Goal: Task Accomplishment & Management: Manage account settings

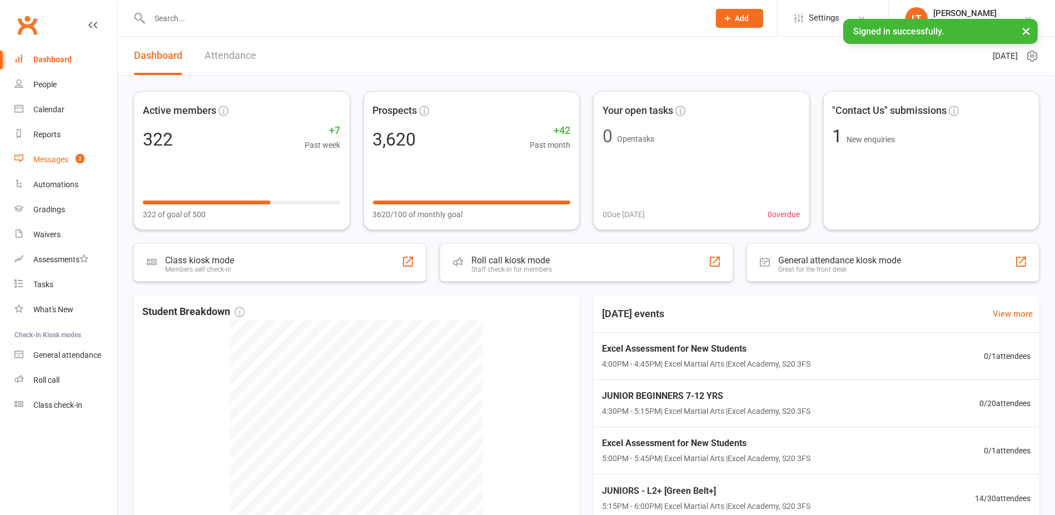
click at [48, 165] on link "Messages 2" at bounding box center [65, 159] width 103 height 25
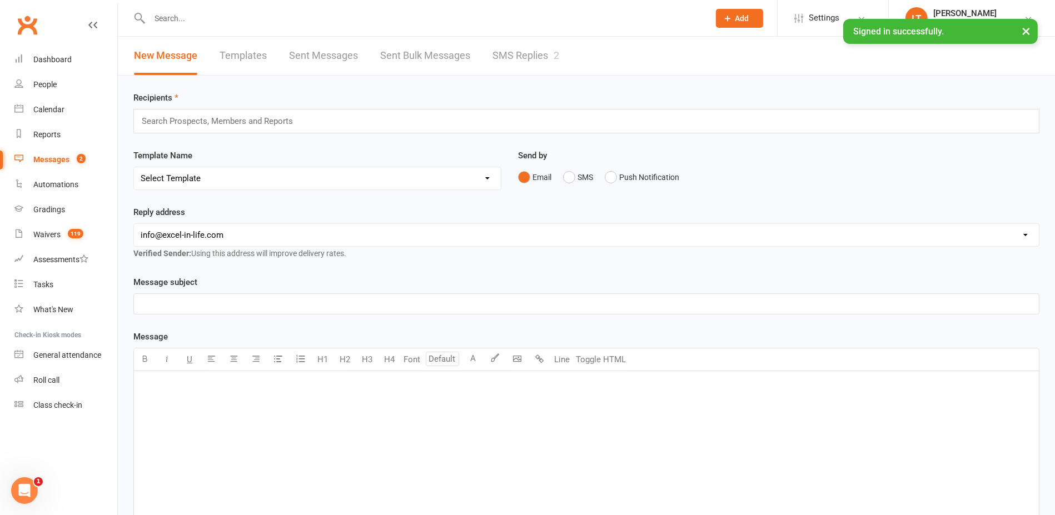
click at [534, 52] on link "SMS Replies 2" at bounding box center [525, 56] width 67 height 38
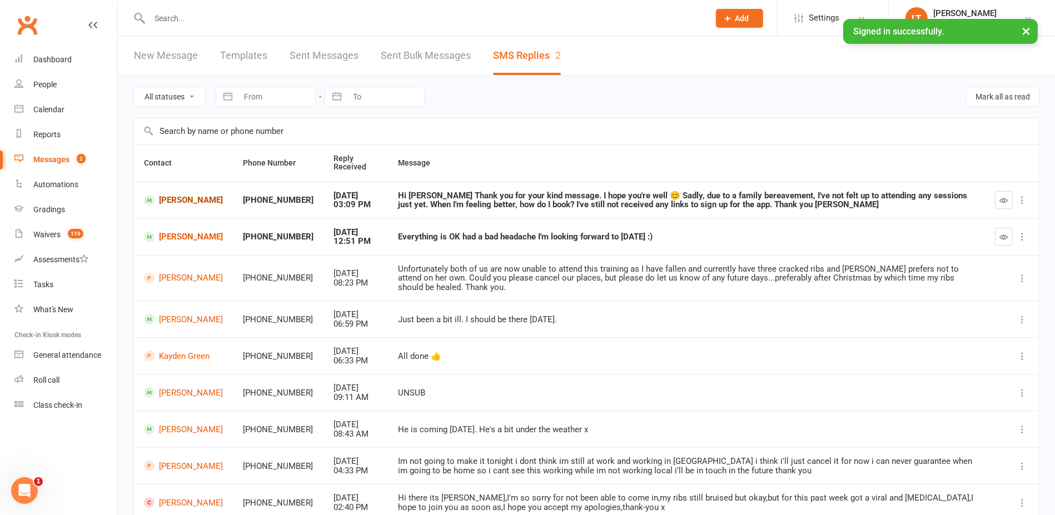
click at [180, 196] on link "[PERSON_NAME]" at bounding box center [183, 200] width 79 height 11
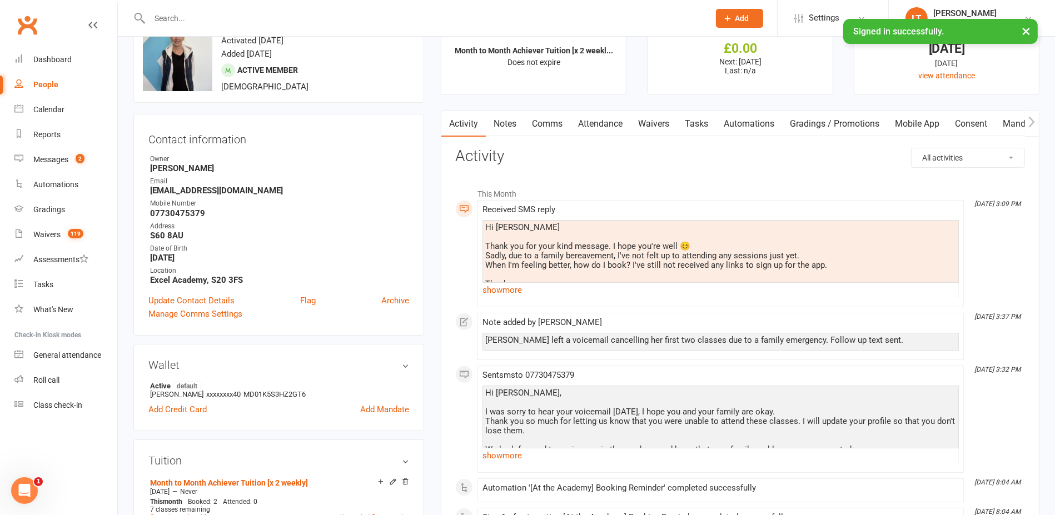
scroll to position [69, 0]
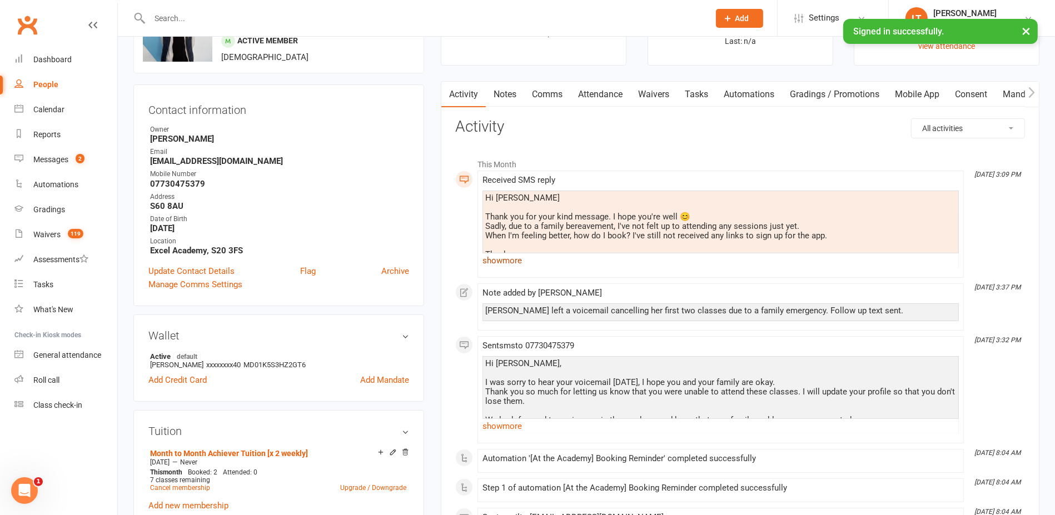
click at [501, 260] on link "show more" at bounding box center [720, 261] width 476 height 16
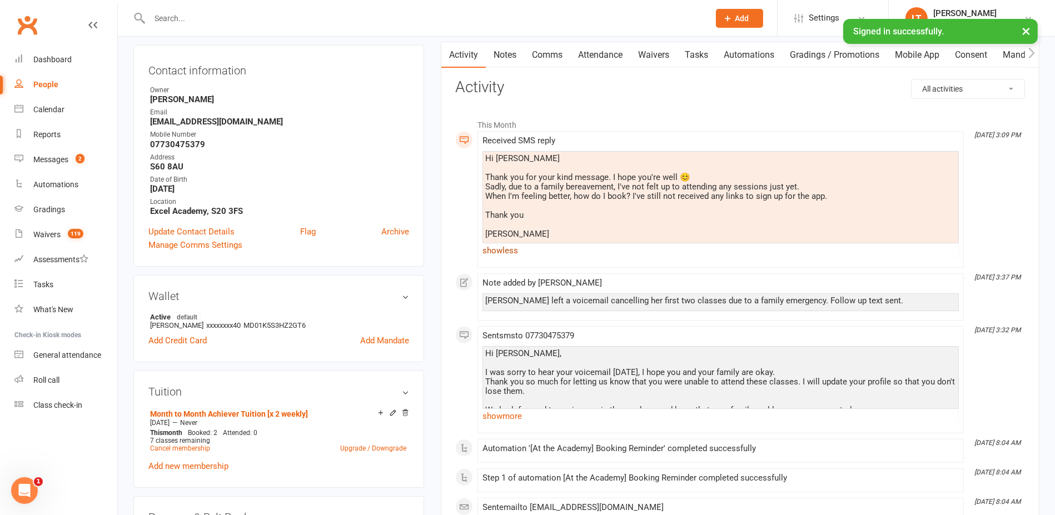
scroll to position [139, 0]
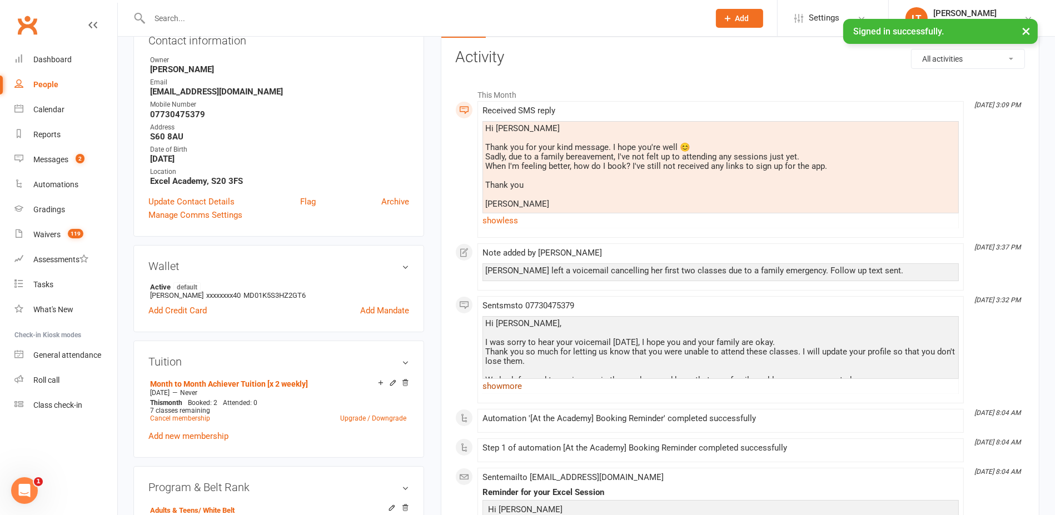
click at [510, 390] on link "show more" at bounding box center [720, 387] width 476 height 16
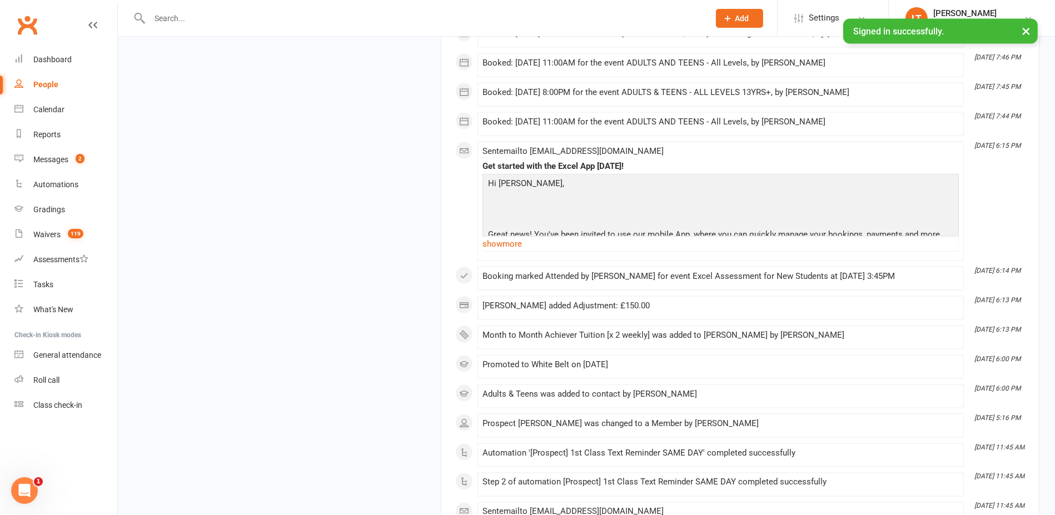
scroll to position [2154, 0]
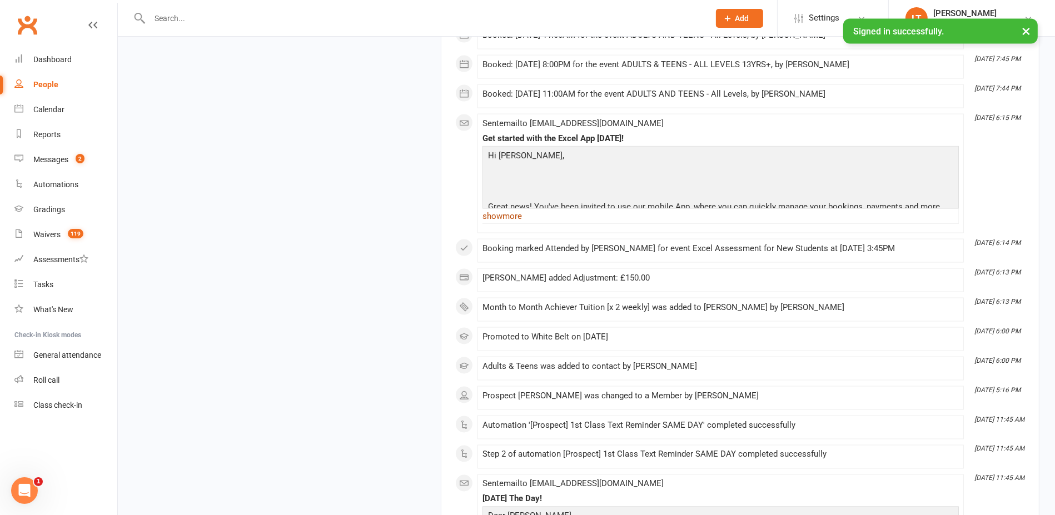
click at [518, 224] on link "show more" at bounding box center [720, 216] width 476 height 16
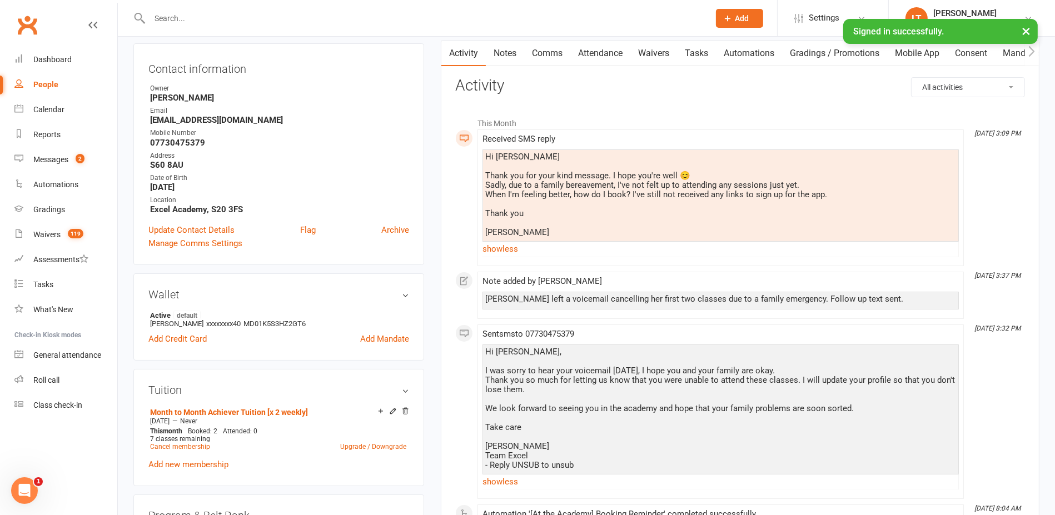
scroll to position [0, 0]
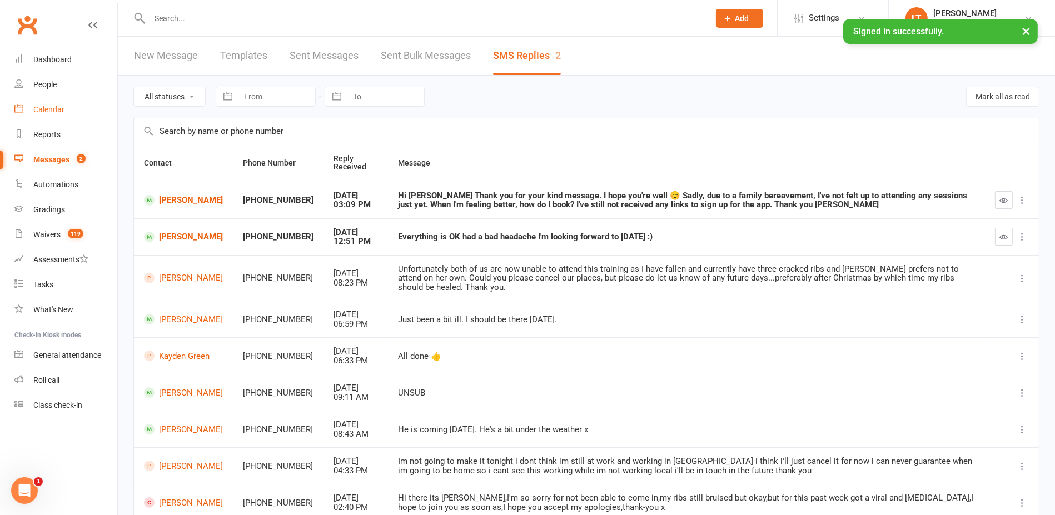
click at [36, 109] on div "Calendar" at bounding box center [48, 109] width 31 height 9
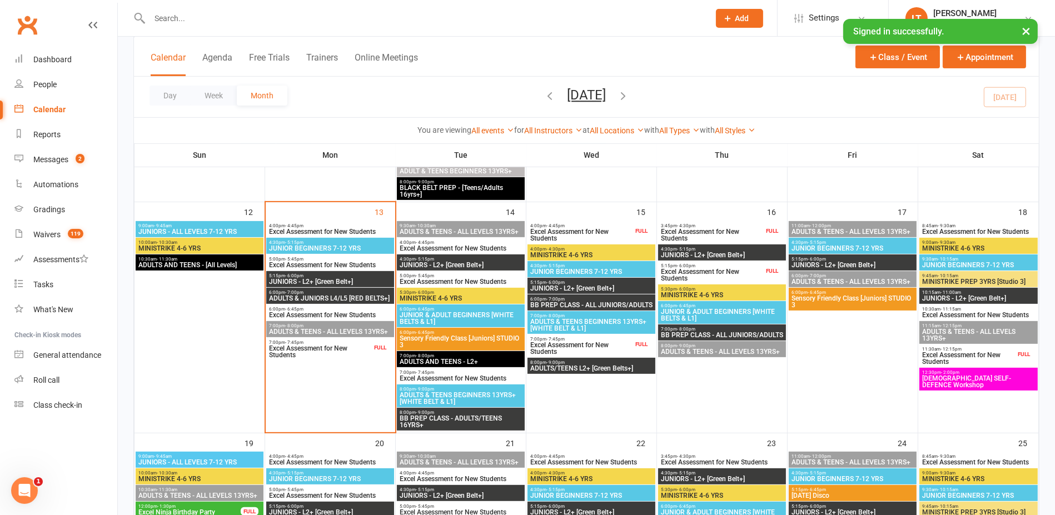
scroll to position [486, 0]
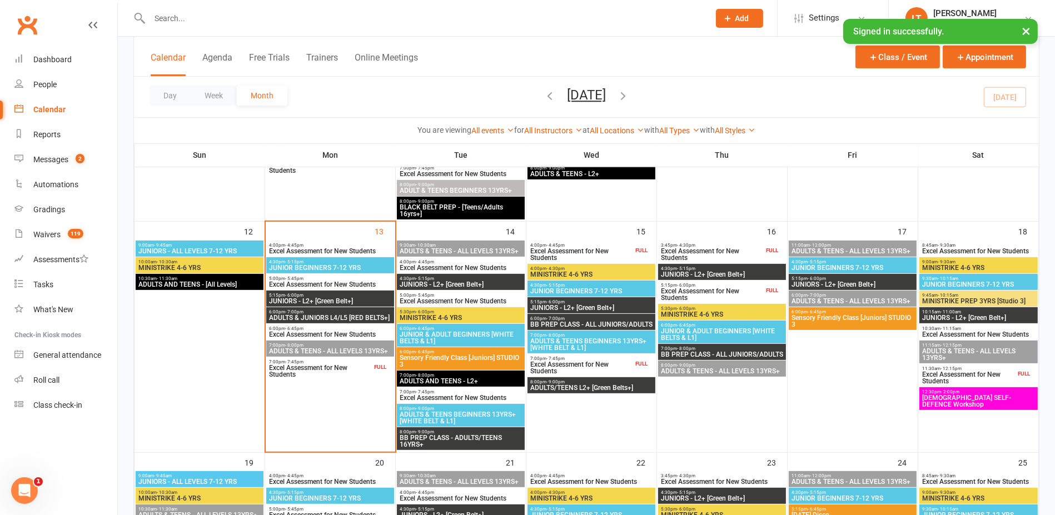
click at [968, 400] on span "[DEMOGRAPHIC_DATA] SELF-DEFENCE Workshop" at bounding box center [979, 401] width 114 height 13
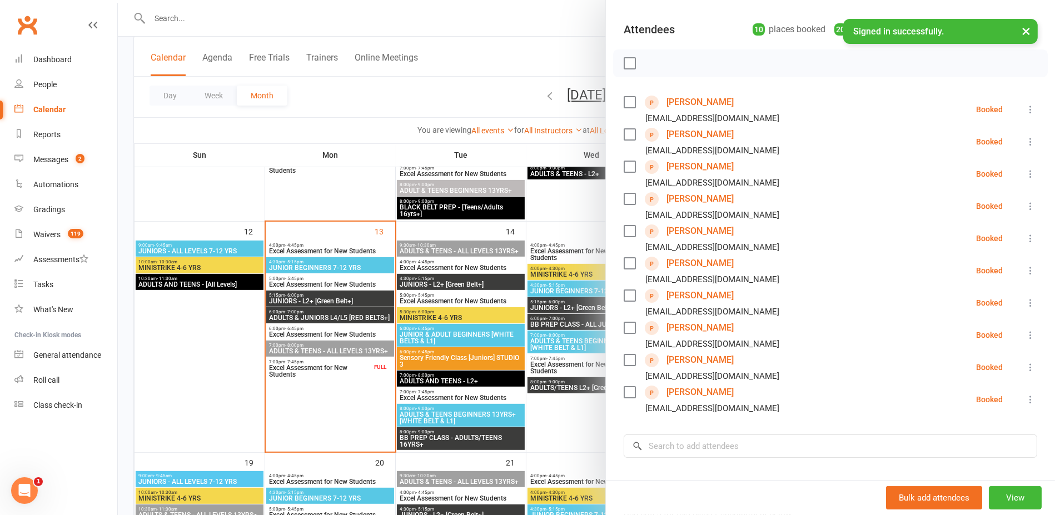
scroll to position [139, 0]
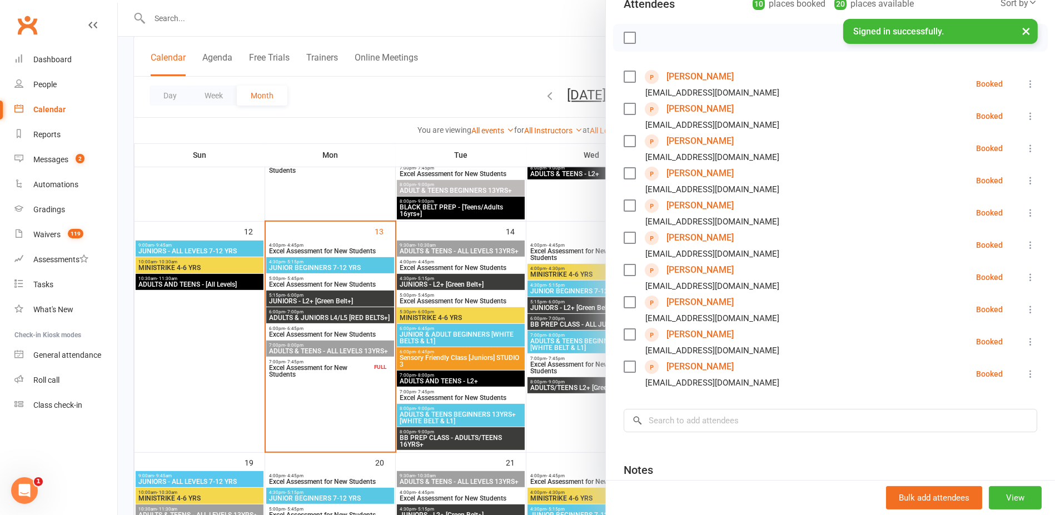
click at [544, 207] on div at bounding box center [586, 257] width 937 height 515
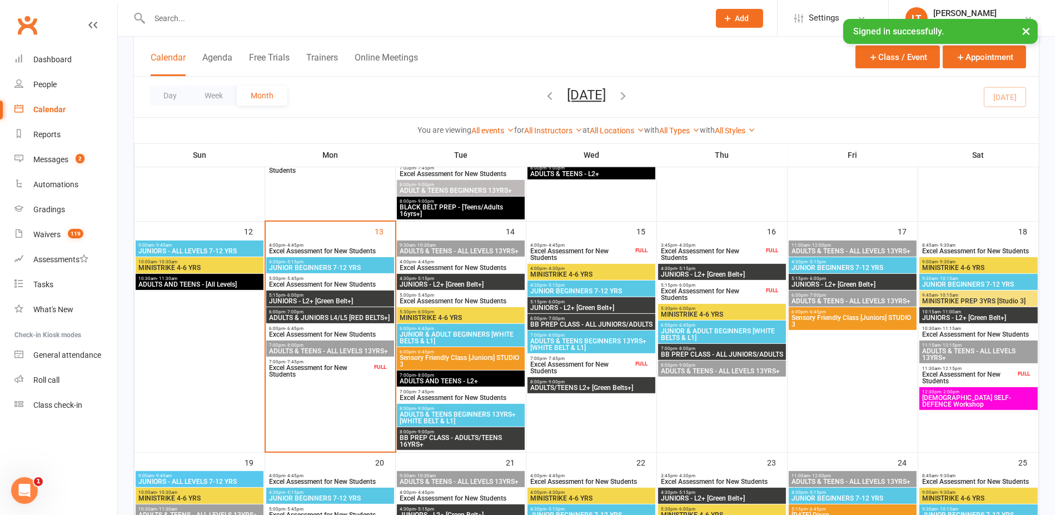
click at [999, 397] on span "[DEMOGRAPHIC_DATA] SELF-DEFENCE Workshop" at bounding box center [979, 401] width 114 height 13
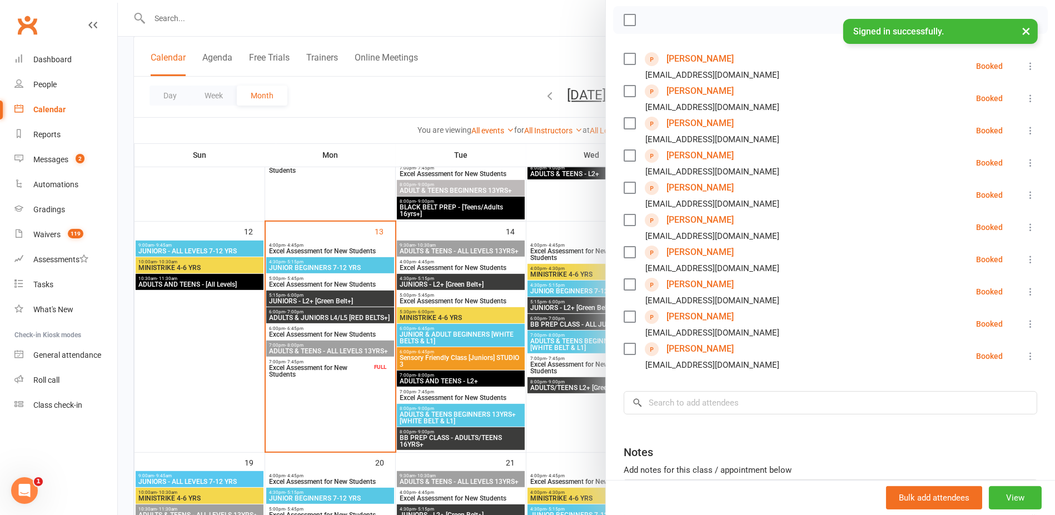
scroll to position [208, 0]
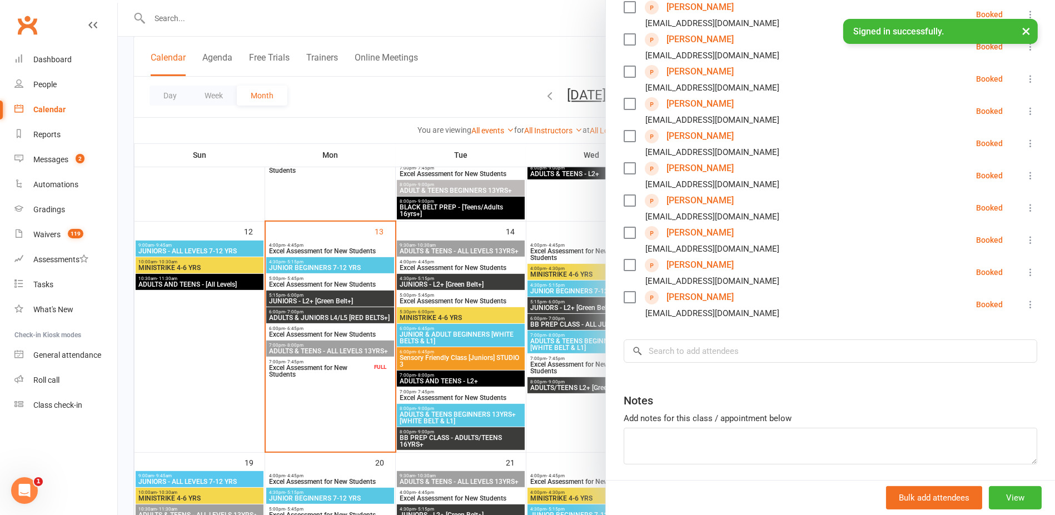
click at [583, 206] on div at bounding box center [586, 257] width 937 height 515
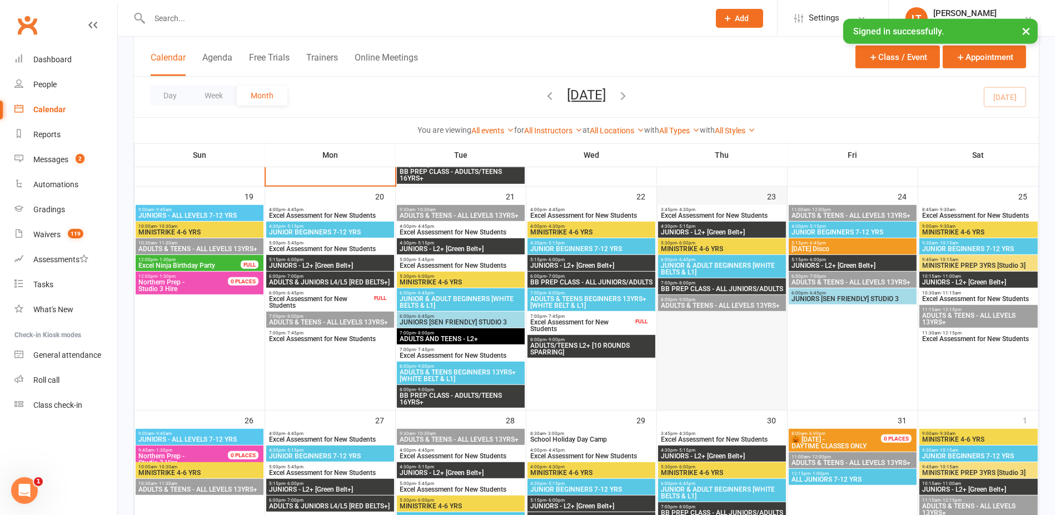
scroll to position [764, 0]
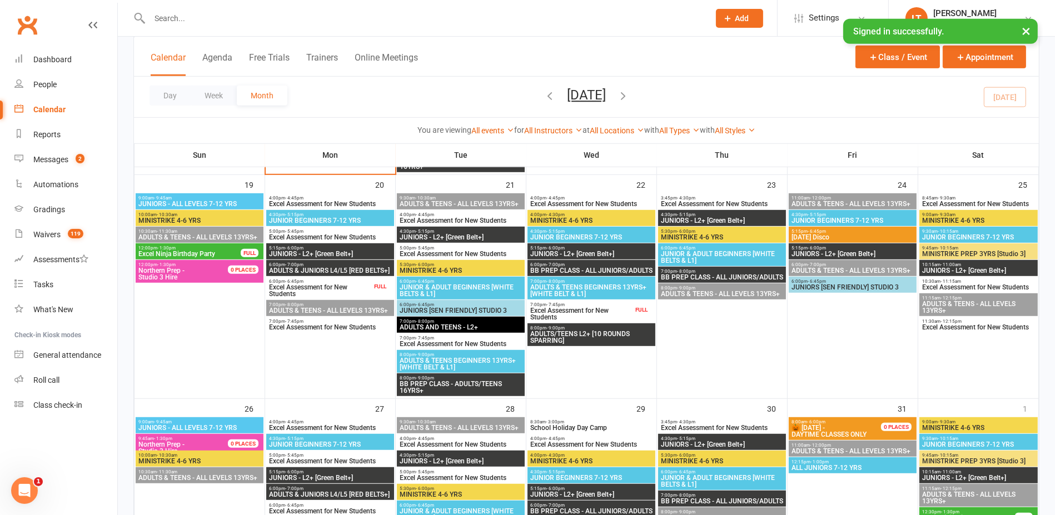
click at [808, 231] on span "- 6:45pm" at bounding box center [817, 231] width 18 height 5
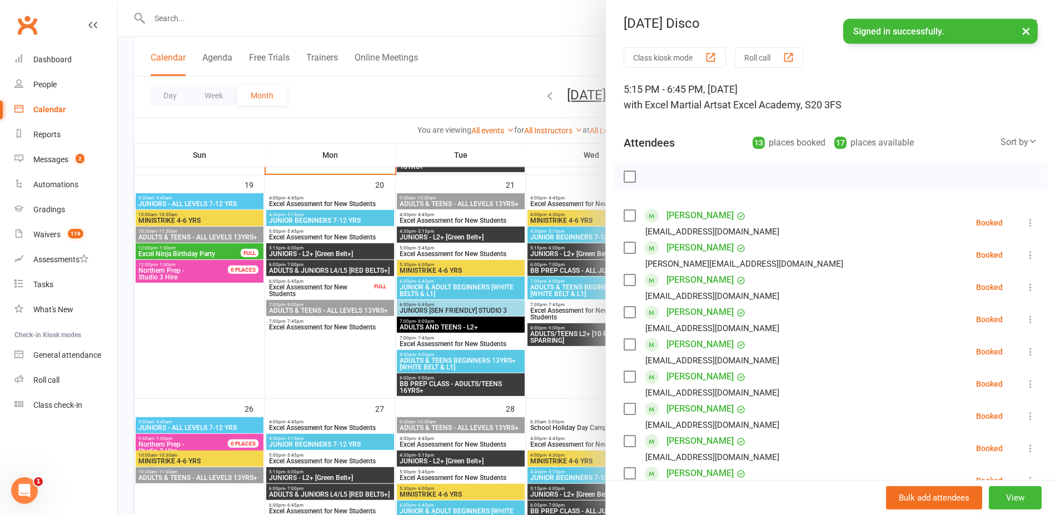
click at [536, 158] on div at bounding box center [586, 257] width 937 height 515
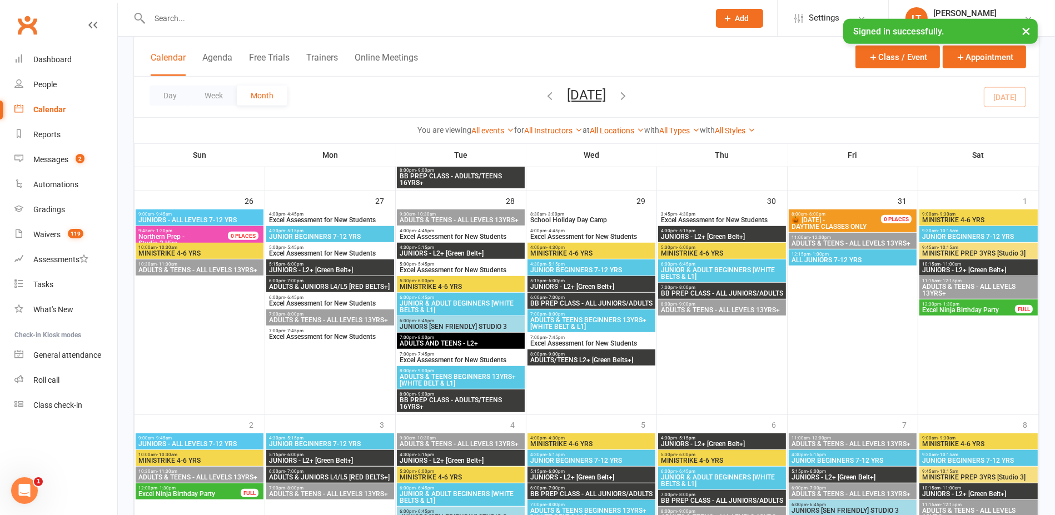
scroll to position [973, 0]
click at [595, 220] on span "School Holiday Day Camp" at bounding box center [591, 219] width 123 height 7
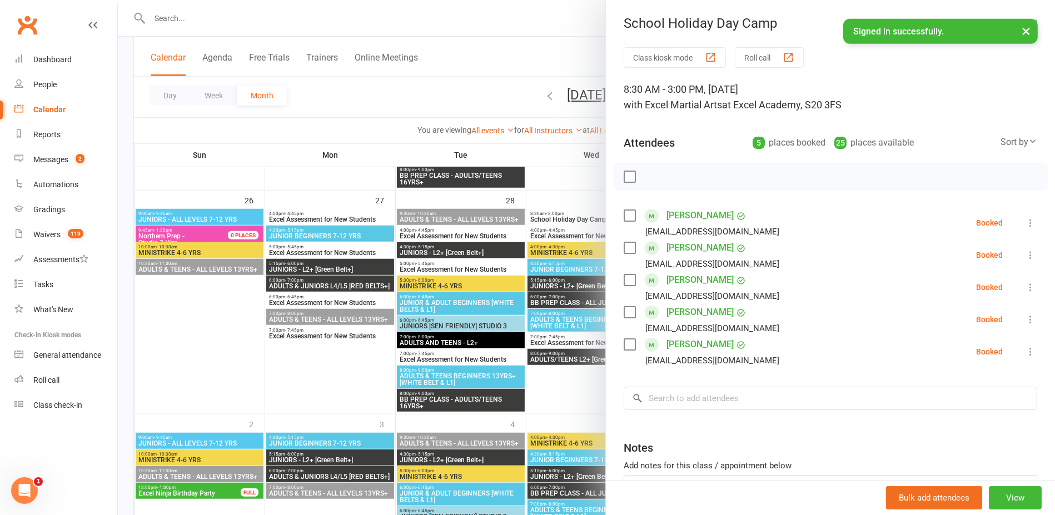
click at [466, 91] on div at bounding box center [586, 257] width 937 height 515
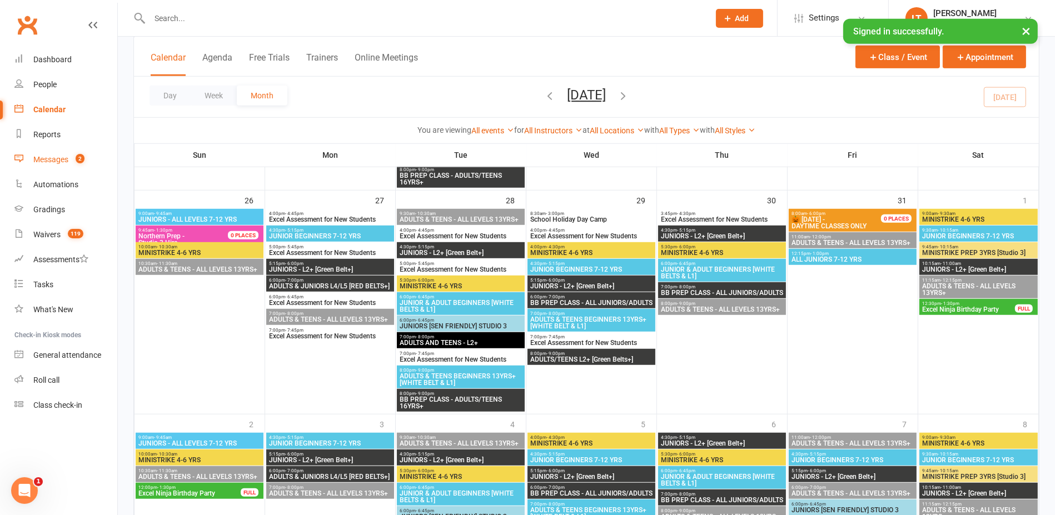
click at [59, 160] on div "Messages" at bounding box center [50, 159] width 35 height 9
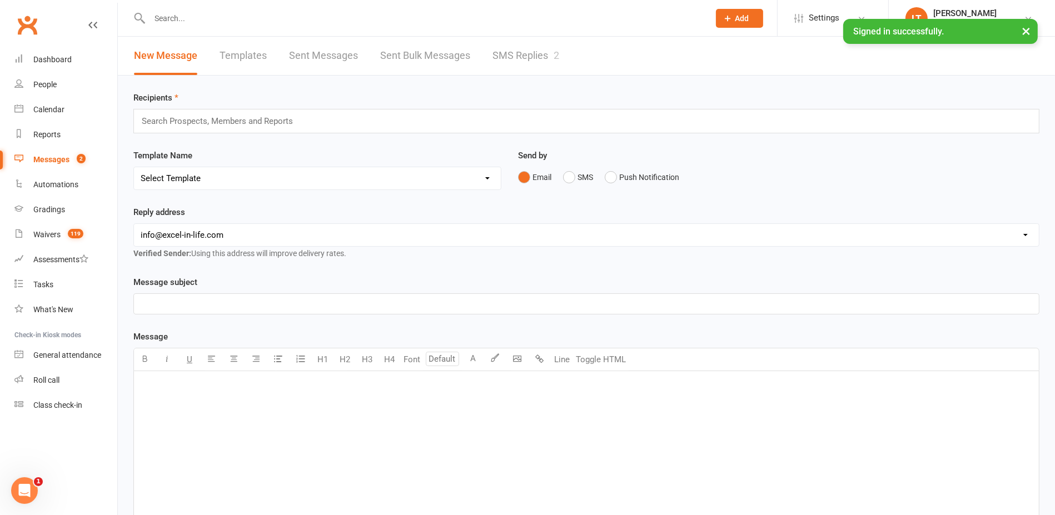
click at [342, 112] on div "Search Prospects, Members and Reports" at bounding box center [586, 121] width 906 height 24
click at [320, 121] on div "Search Prospects, Members and Reports" at bounding box center [586, 121] width 906 height 24
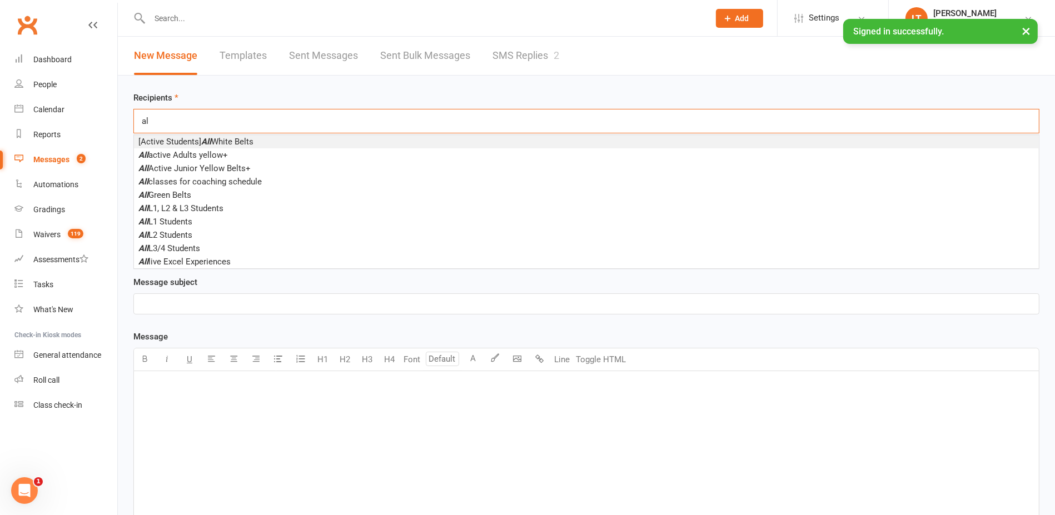
type input "a"
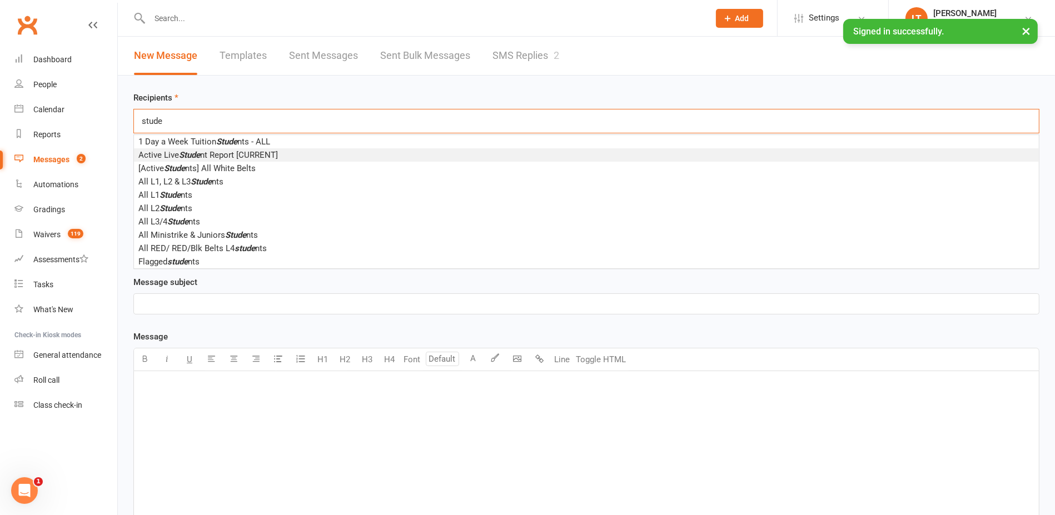
type input "stude"
click at [207, 154] on span "Active Live Stude nt Report [CURRENT]" at bounding box center [208, 155] width 140 height 10
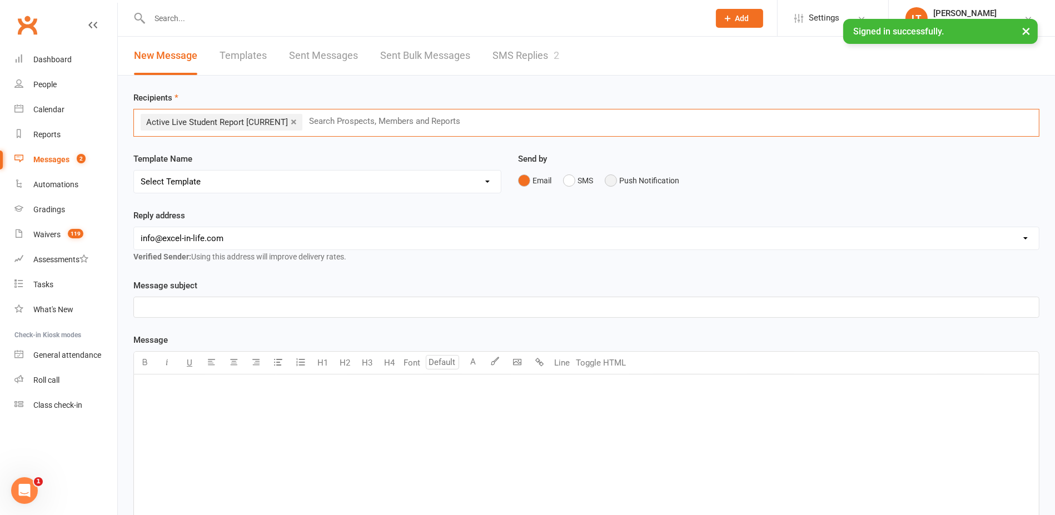
click at [612, 182] on button "Push Notification" at bounding box center [642, 180] width 74 height 21
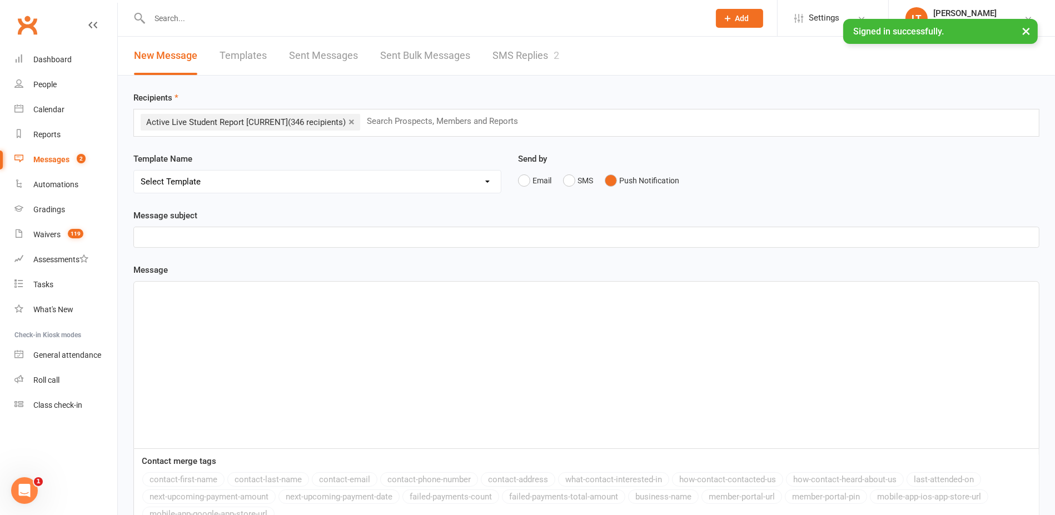
click at [384, 198] on div "Template Name Select Template [Email] 1 Day a week student Orange/Green Belts P…" at bounding box center [317, 180] width 385 height 57
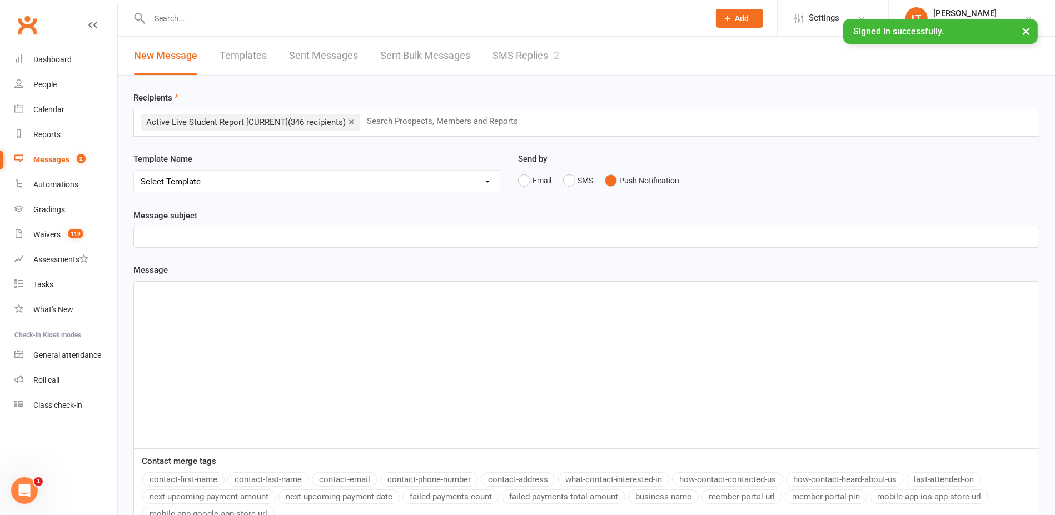
click at [379, 236] on p "﻿" at bounding box center [587, 237] width 892 height 13
click at [292, 307] on div "﻿" at bounding box center [586, 365] width 905 height 167
click at [172, 371] on div "﻿" at bounding box center [586, 365] width 905 height 167
click at [183, 289] on span "Open to all students, family & friends" at bounding box center [209, 292] width 136 height 10
click at [303, 287] on p "Open to all [DEMOGRAPHIC_DATA] students, family & friends" at bounding box center [587, 291] width 892 height 13
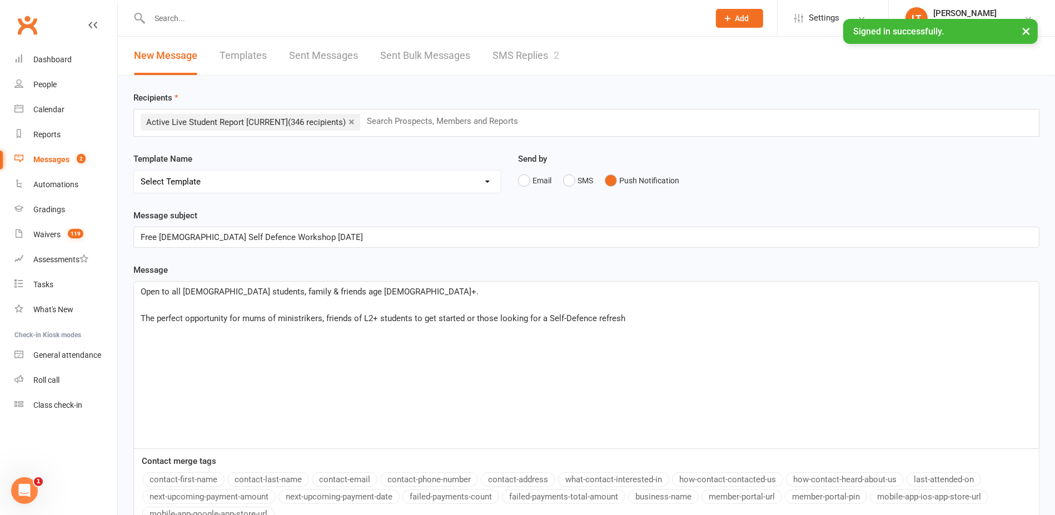
click at [686, 326] on div "Open to all [DEMOGRAPHIC_DATA] students, family & friends age [DEMOGRAPHIC_DATA…" at bounding box center [586, 365] width 905 height 167
click at [693, 327] on div "Open to all [DEMOGRAPHIC_DATA] students, family & friends age [DEMOGRAPHIC_DATA…" at bounding box center [586, 365] width 905 height 167
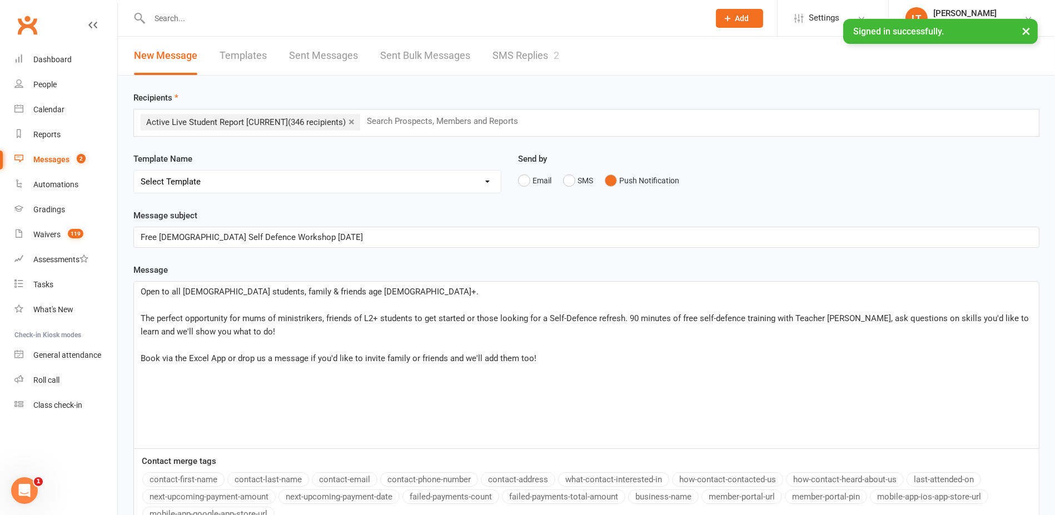
drag, startPoint x: 546, startPoint y: 362, endPoint x: 233, endPoint y: 365, distance: 312.4
click at [233, 365] on div "Open to all [DEMOGRAPHIC_DATA] students, family & friends age [DEMOGRAPHIC_DATA…" at bounding box center [586, 365] width 905 height 167
drag, startPoint x: 380, startPoint y: 315, endPoint x: 363, endPoint y: 321, distance: 17.8
click at [363, 321] on span "The perfect opportunity for mums of ministrikers, friends of L2+ students to ge…" at bounding box center [586, 324] width 890 height 23
drag, startPoint x: 319, startPoint y: 317, endPoint x: 269, endPoint y: 316, distance: 50.0
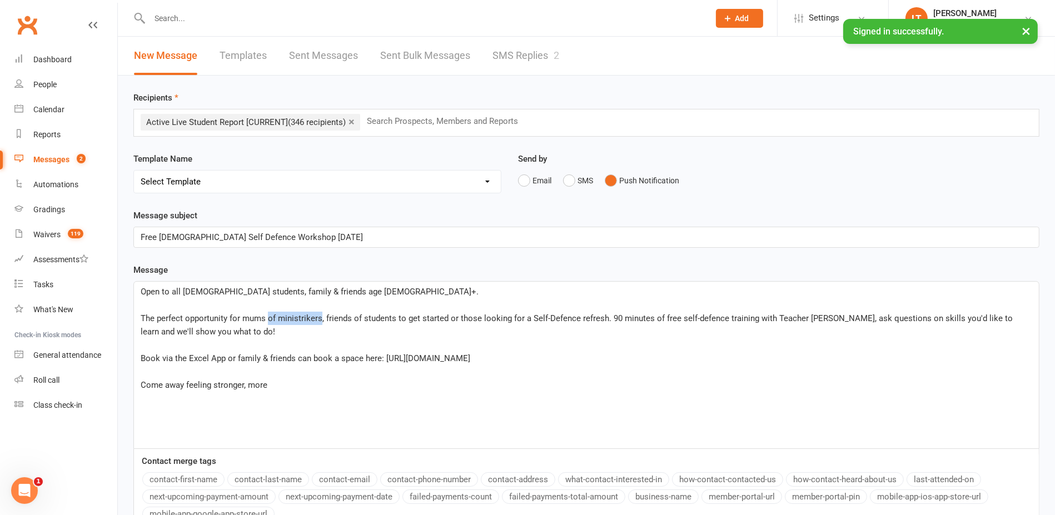
click at [269, 316] on span "The perfect opportunity for mums of ministrikers, friends of students to get st…" at bounding box center [578, 324] width 874 height 23
click at [297, 390] on p "Come away feeling stronger, more" at bounding box center [587, 385] width 892 height 13
drag, startPoint x: 390, startPoint y: 318, endPoint x: 340, endPoint y: 317, distance: 50.0
click at [340, 317] on span "The perfect opportunity for mums, friends of students to get started or those l…" at bounding box center [577, 324] width 873 height 23
click at [274, 317] on span "The perfect opportunity for mums, friends of students or those looking for a Se…" at bounding box center [585, 324] width 888 height 23
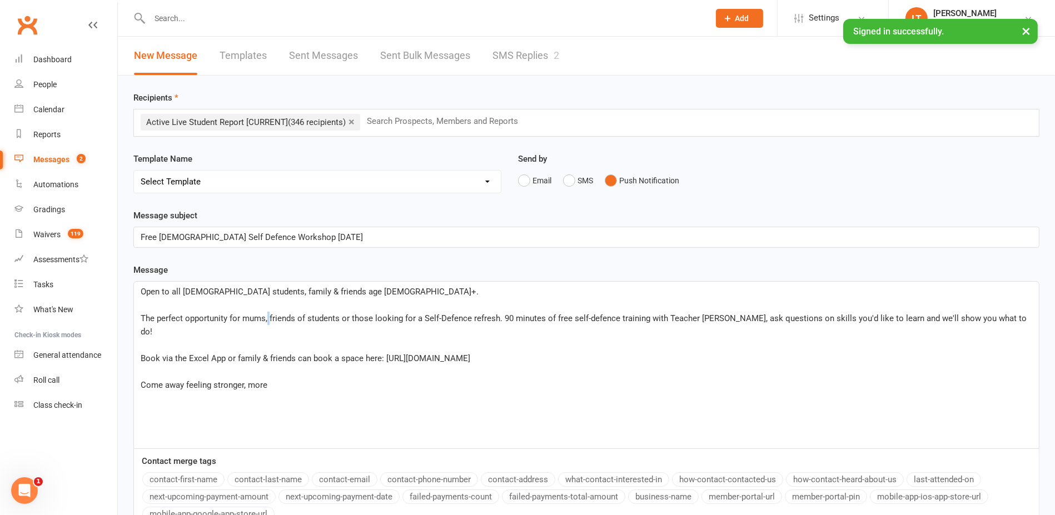
click at [270, 321] on span "The perfect opportunity for mums, friends of students or those looking for a Se…" at bounding box center [585, 324] width 888 height 23
click at [353, 316] on span "The perfect opportunity for mums or friends of students or those looking for a …" at bounding box center [584, 324] width 887 height 23
click at [348, 317] on span "The perfect opportunity for mums or friends of students or those looking for a …" at bounding box center [584, 324] width 887 height 23
click at [302, 369] on p "﻿" at bounding box center [587, 371] width 892 height 13
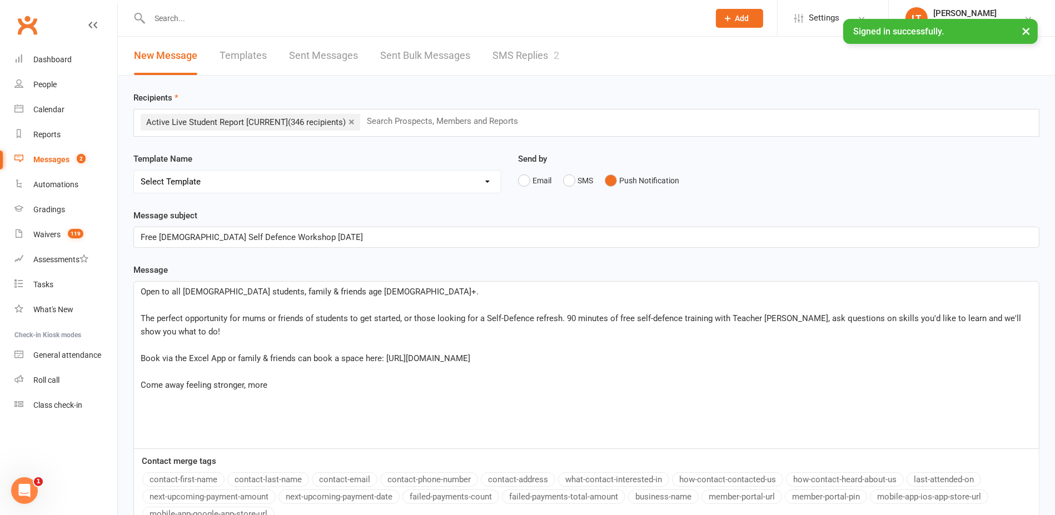
click at [299, 379] on p "Come away feeling stronger, more" at bounding box center [587, 385] width 892 height 13
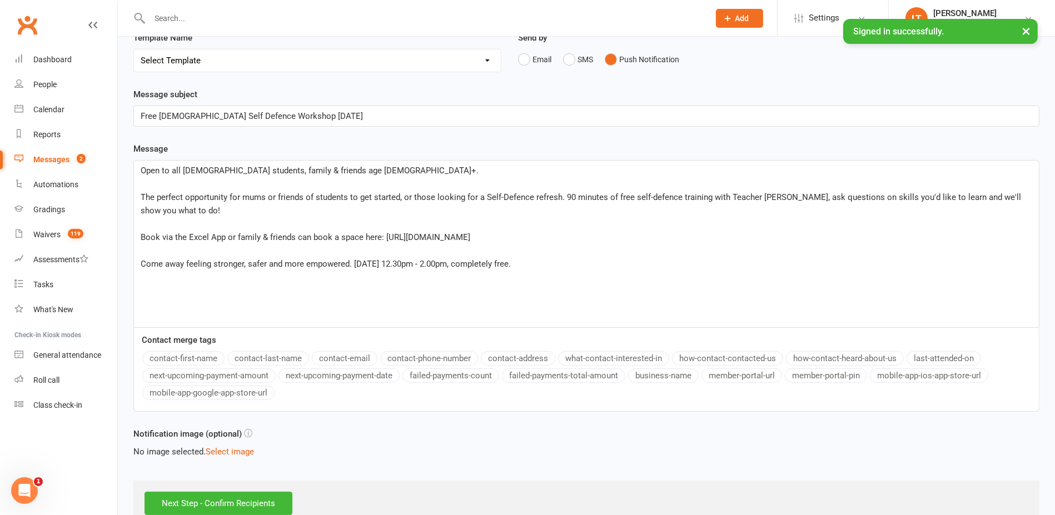
scroll to position [146, 0]
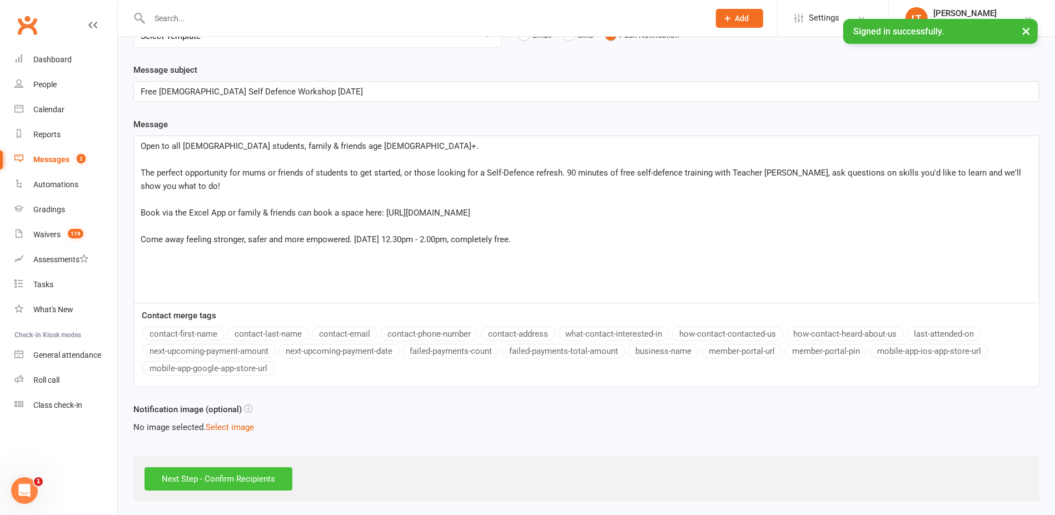
click at [220, 477] on input "Next Step - Confirm Recipients" at bounding box center [219, 478] width 148 height 23
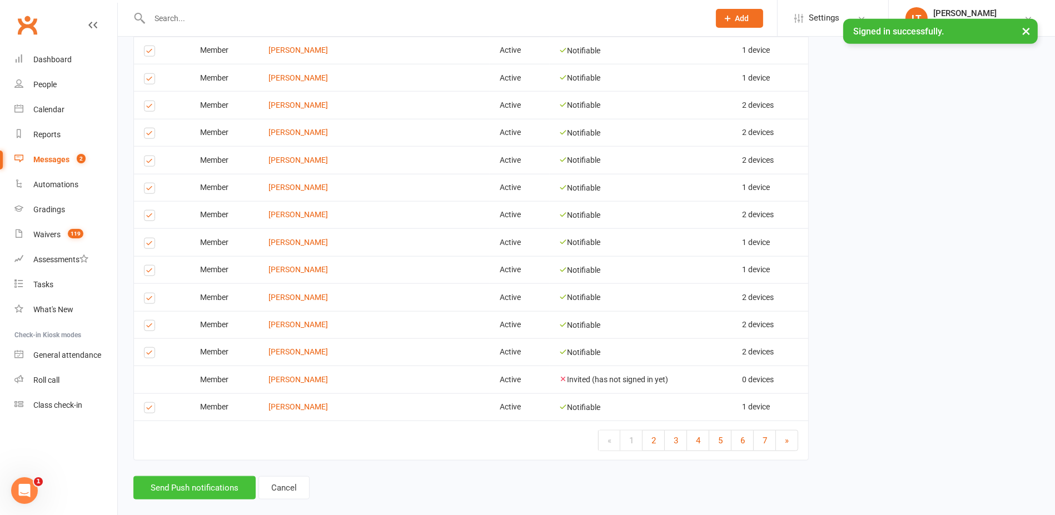
click at [210, 476] on button "Send Push notifications" at bounding box center [194, 487] width 122 height 23
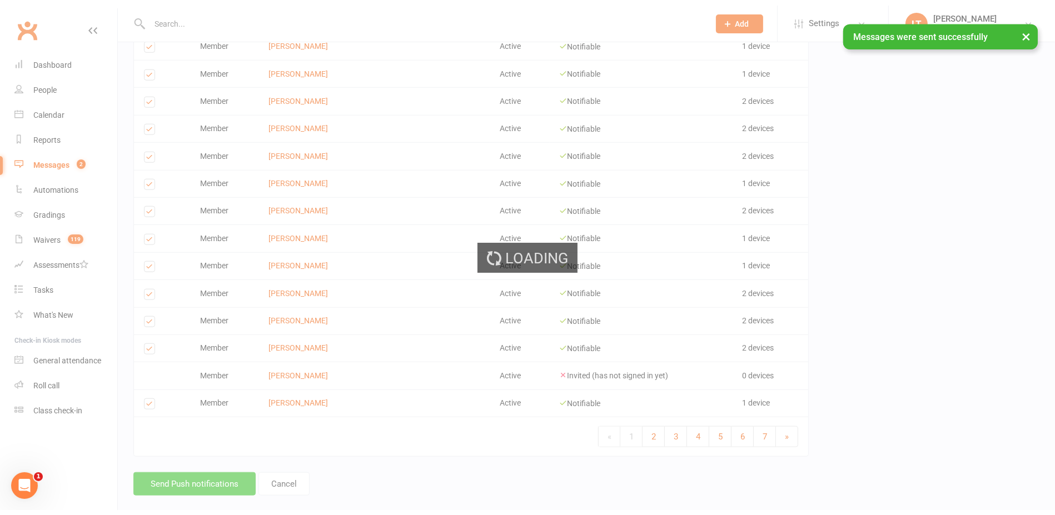
scroll to position [1365, 0]
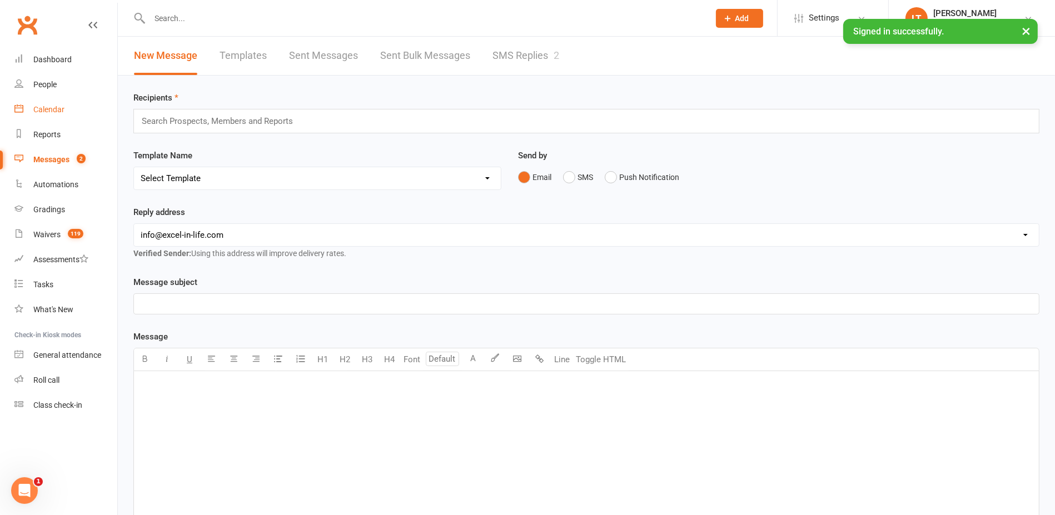
click at [56, 112] on div "Calendar" at bounding box center [48, 109] width 31 height 9
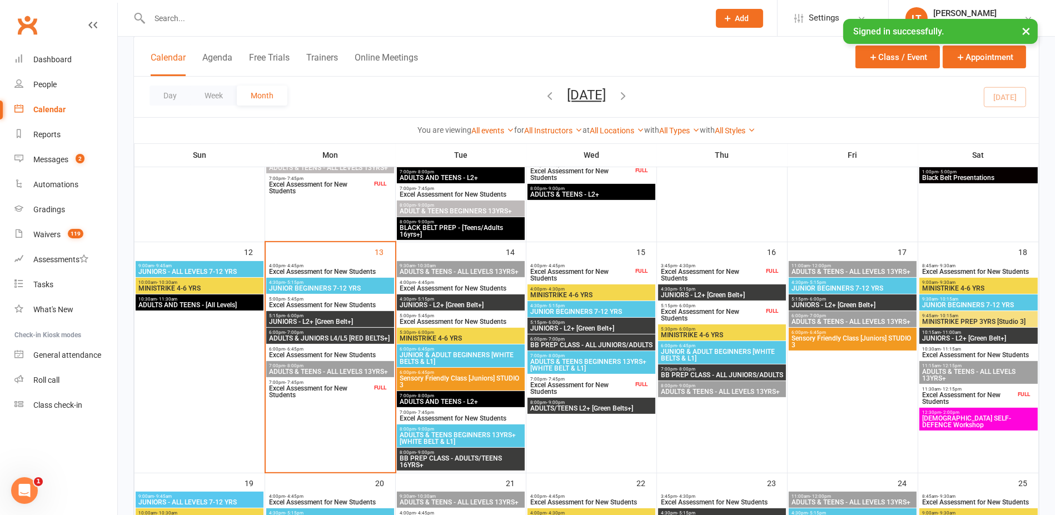
scroll to position [486, 0]
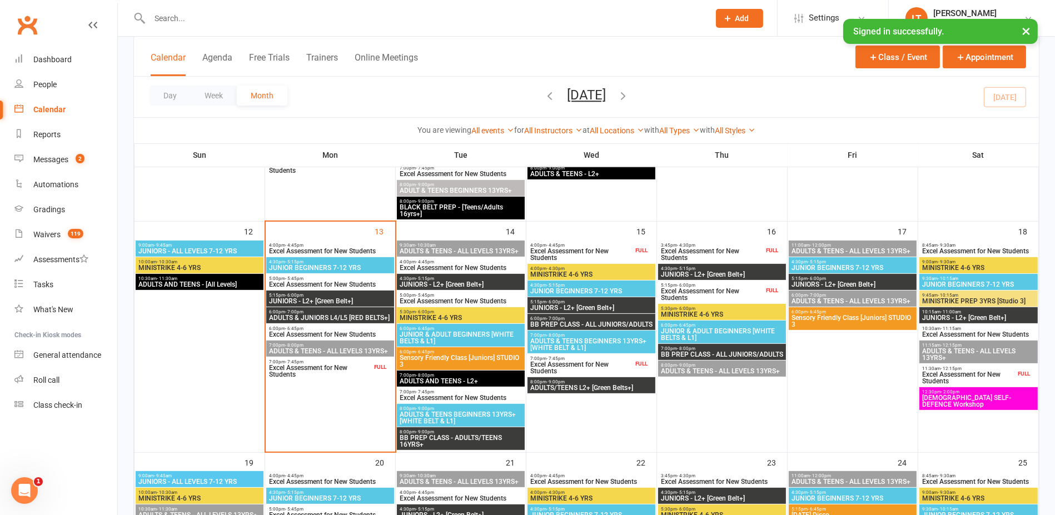
click at [950, 291] on div "9:45am - 10:15am MINISTRIKE PREP 3YRS [Studio 3]" at bounding box center [978, 299] width 118 height 16
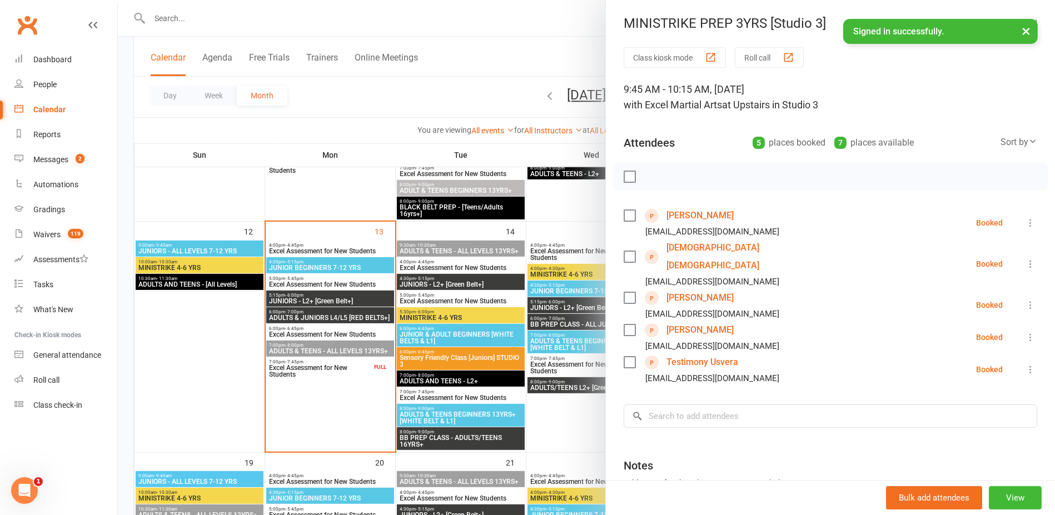
click at [566, 223] on div at bounding box center [586, 257] width 937 height 515
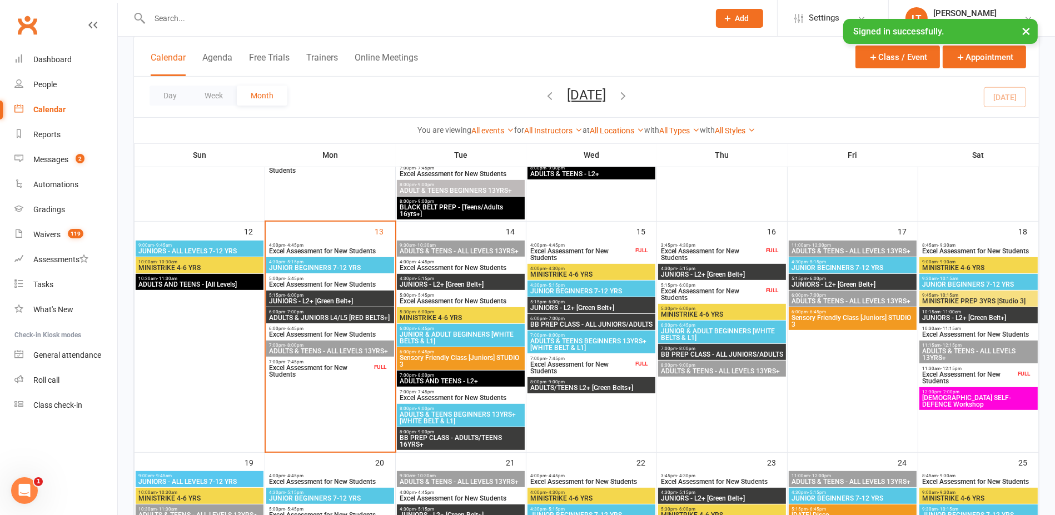
click at [331, 16] on input "text" at bounding box center [423, 19] width 555 height 16
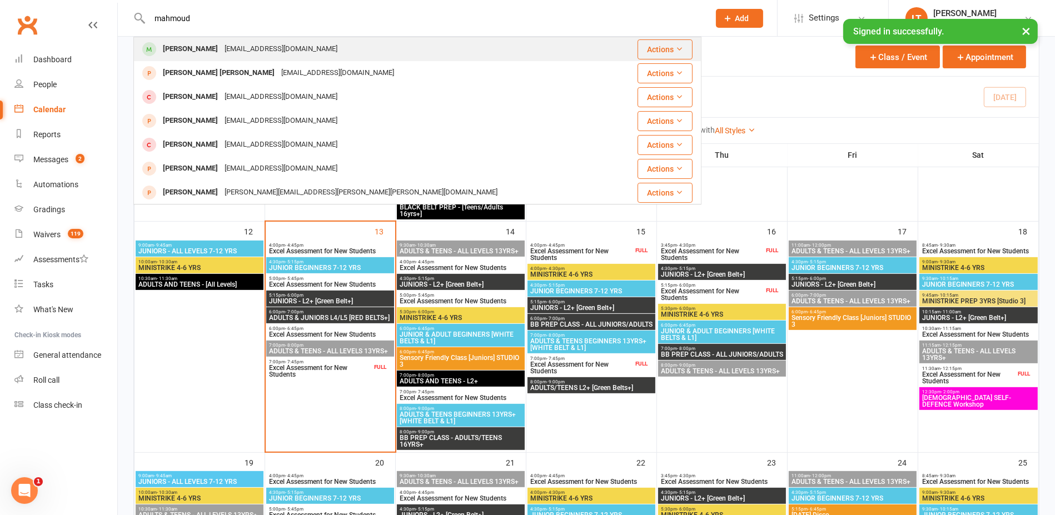
type input "mahmoud"
click at [320, 44] on div "[PERSON_NAME] [PERSON_NAME][EMAIL_ADDRESS][DOMAIN_NAME]" at bounding box center [376, 49] width 482 height 23
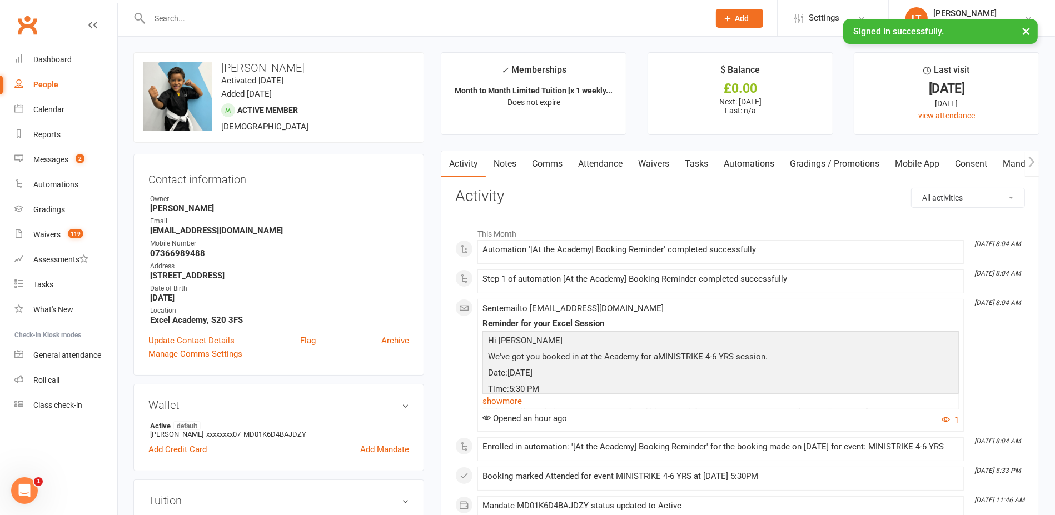
click at [610, 165] on link "Attendance" at bounding box center [600, 164] width 60 height 26
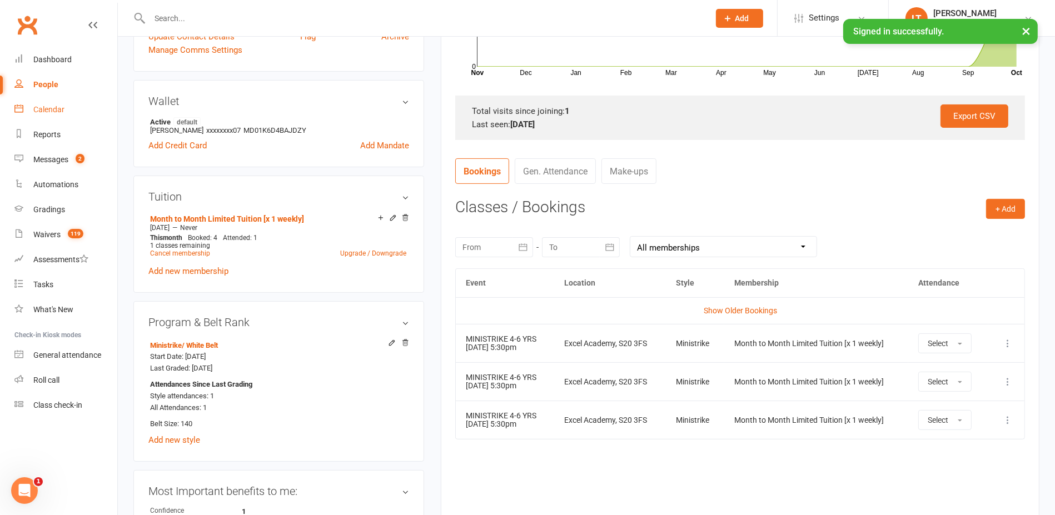
scroll to position [347, 0]
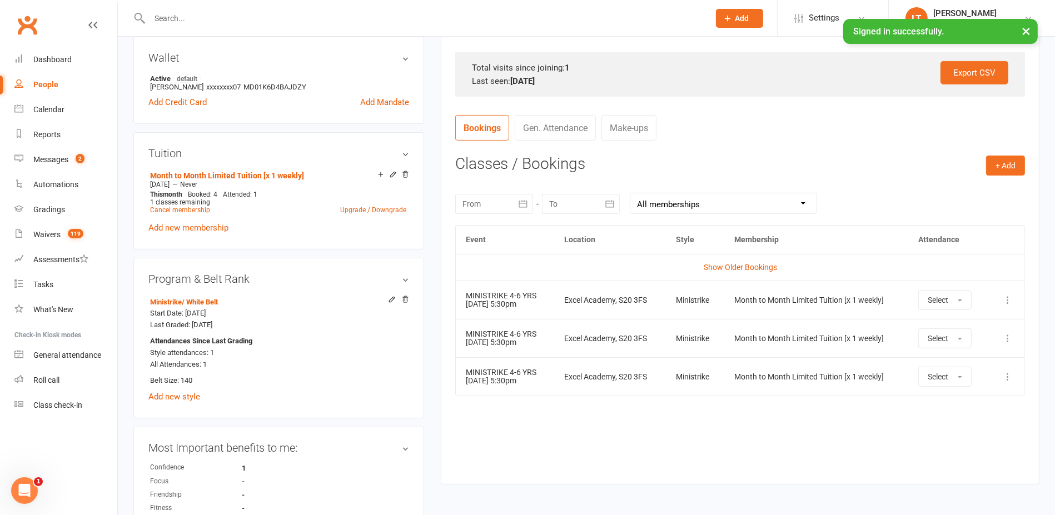
click at [1008, 298] on icon at bounding box center [1007, 300] width 11 height 11
click at [974, 358] on link "Remove booking" at bounding box center [959, 366] width 110 height 22
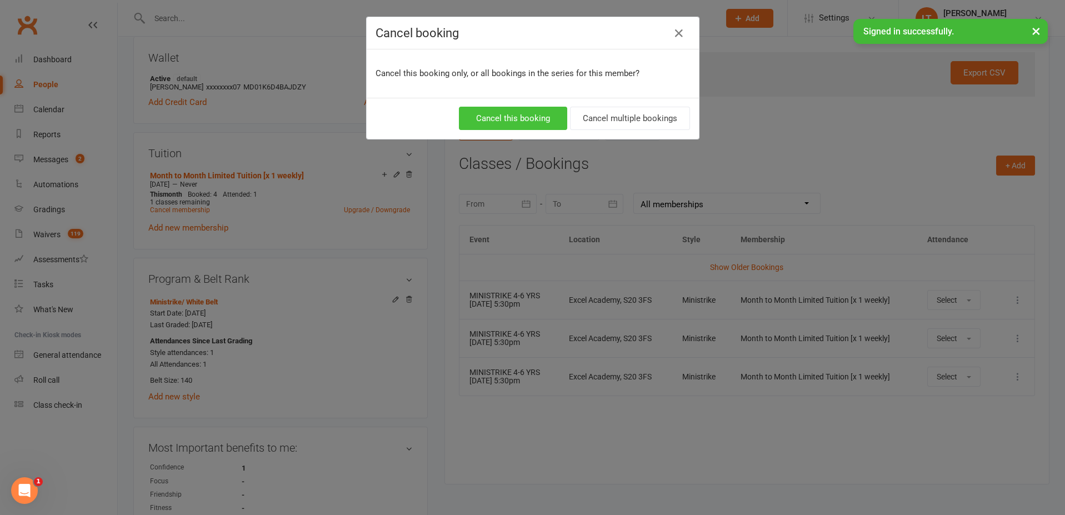
click at [514, 109] on button "Cancel this booking" at bounding box center [513, 118] width 108 height 23
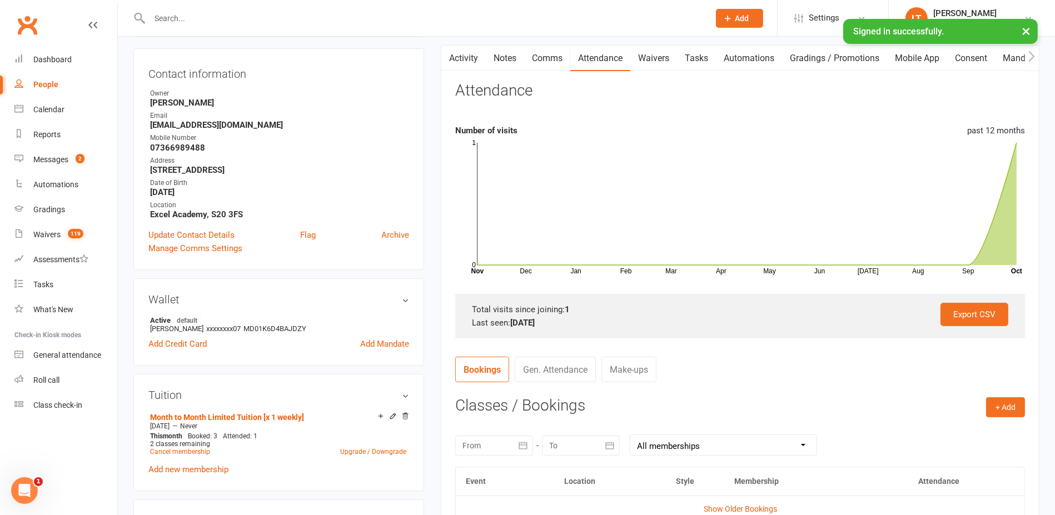
scroll to position [69, 0]
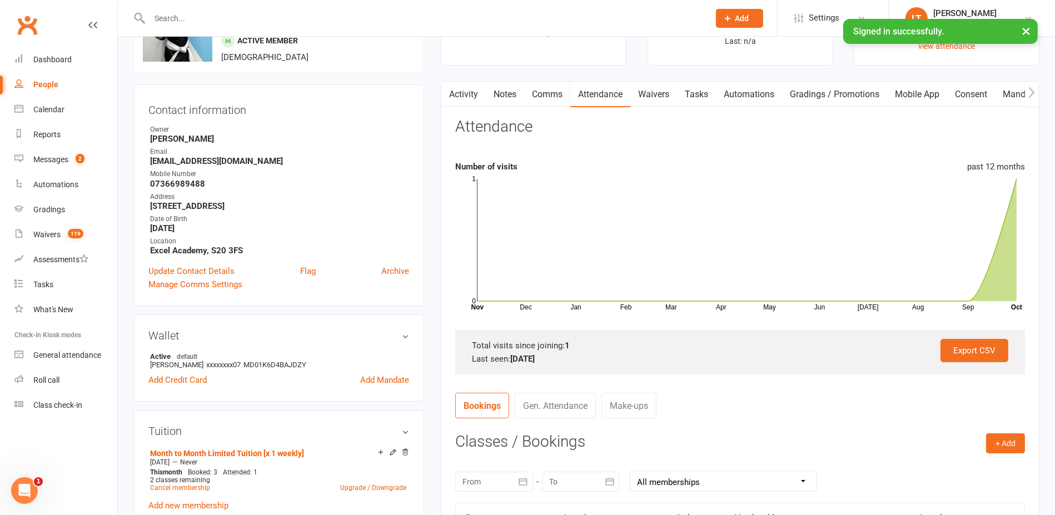
click at [464, 101] on link "Activity" at bounding box center [463, 95] width 44 height 26
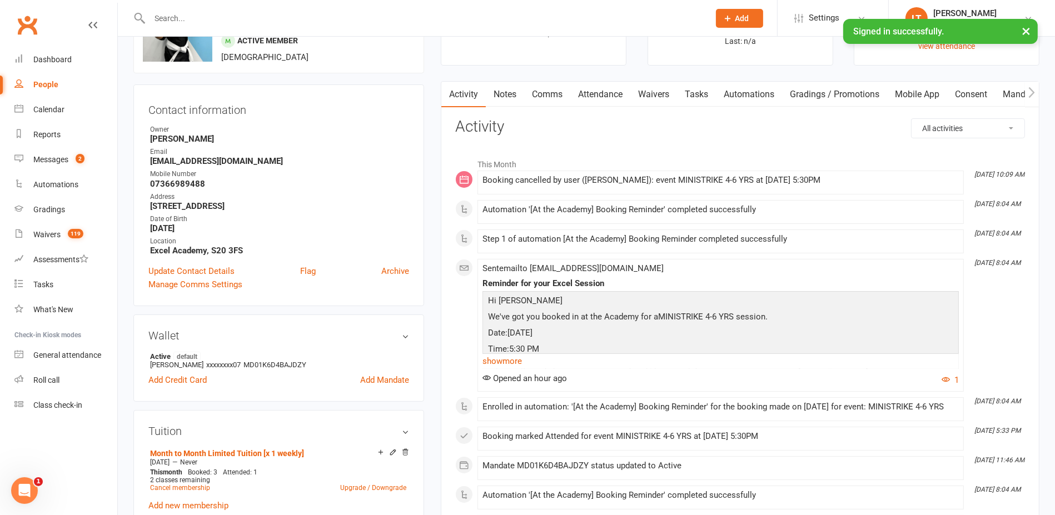
click at [597, 99] on link "Attendance" at bounding box center [600, 95] width 60 height 26
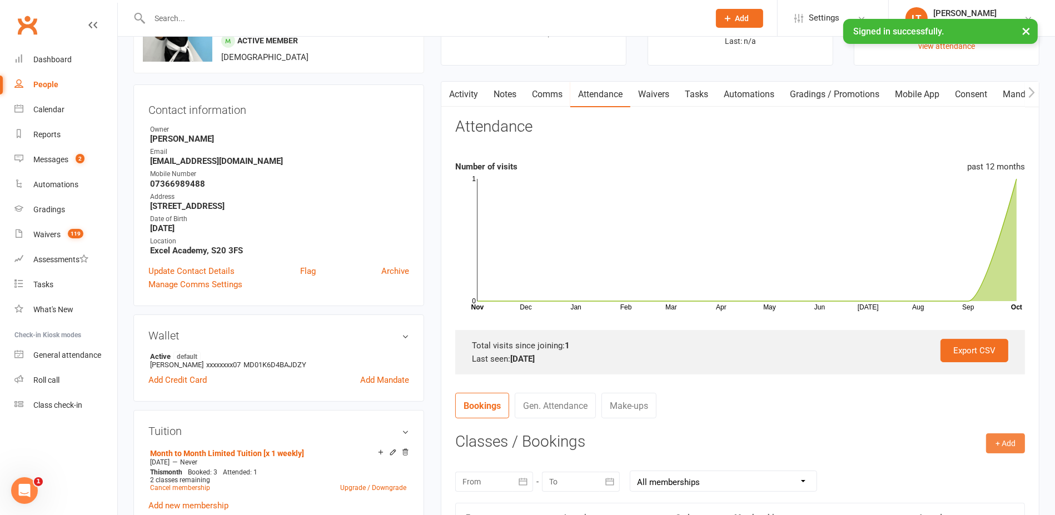
click at [1007, 439] on button "+ Add" at bounding box center [1005, 444] width 39 height 20
click at [963, 459] on link "Book Event" at bounding box center [969, 468] width 110 height 22
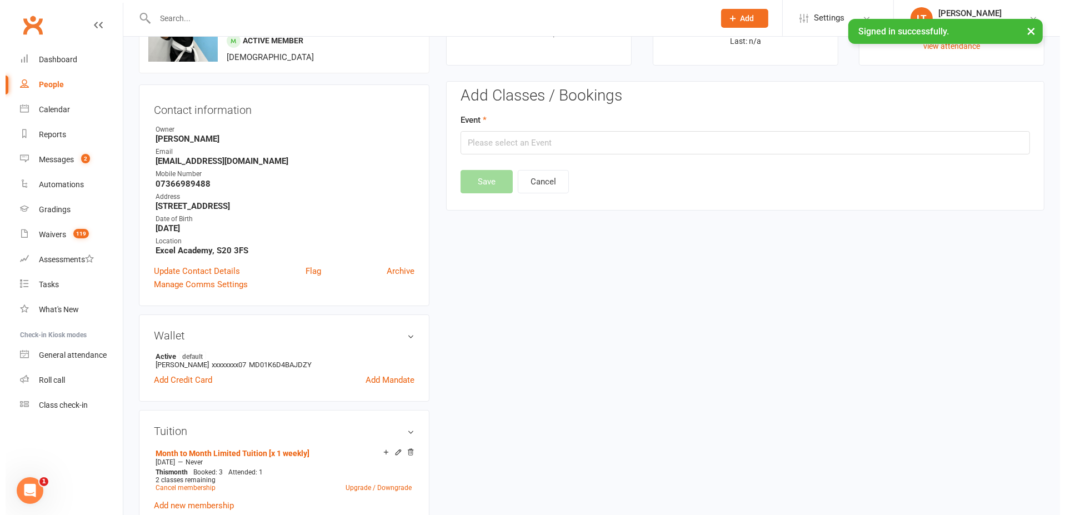
scroll to position [94, 0]
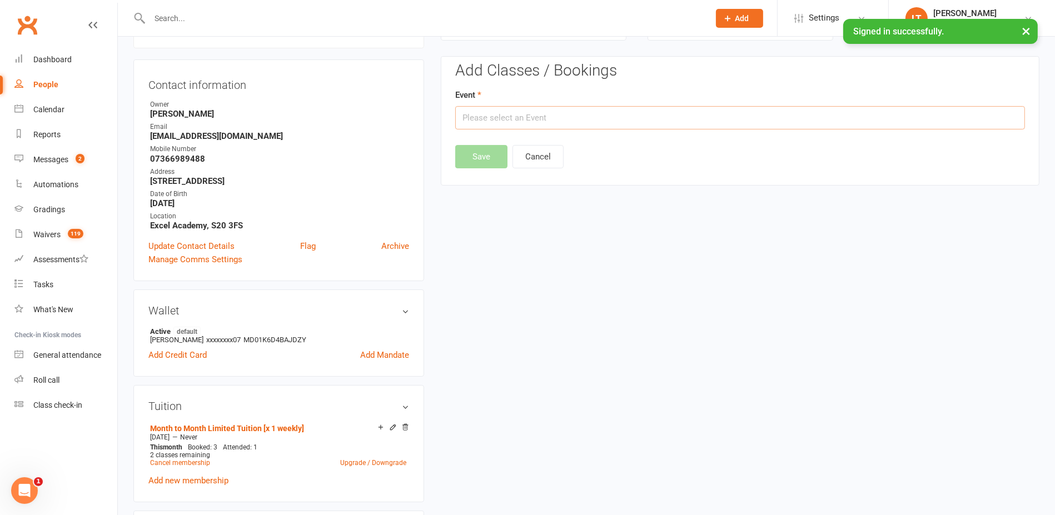
click at [532, 114] on input "text" at bounding box center [740, 117] width 570 height 23
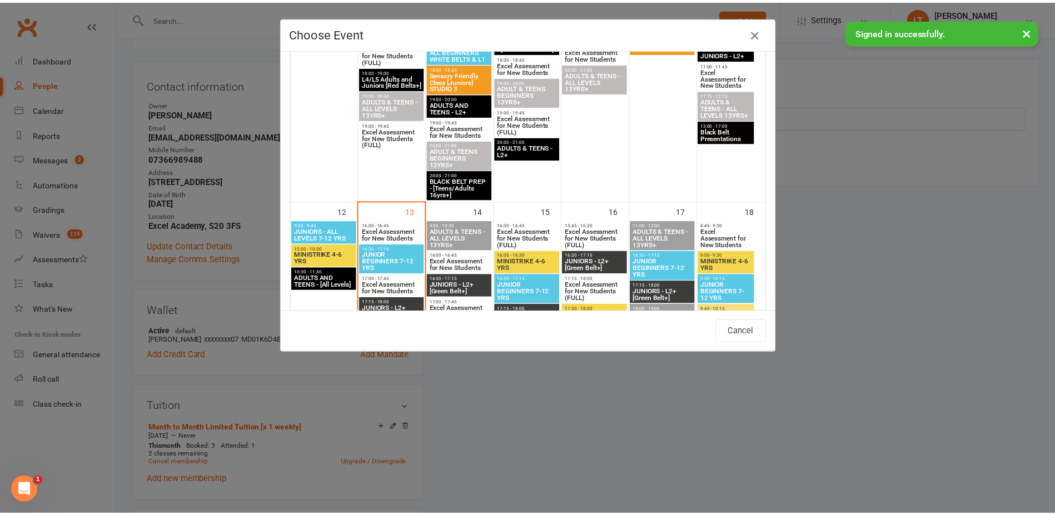
scroll to position [695, 0]
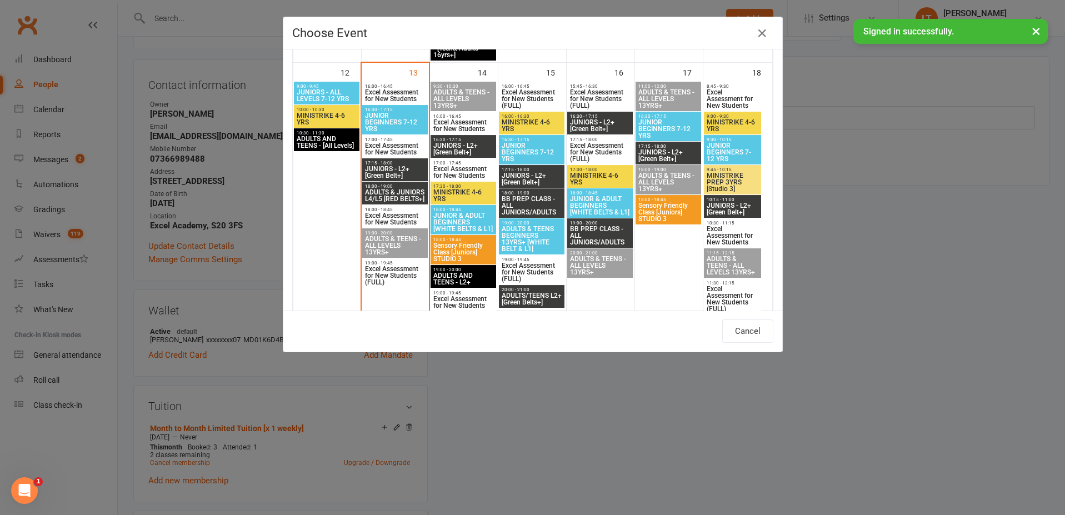
click at [455, 185] on span "17:30 - 18:00" at bounding box center [463, 186] width 61 height 5
type input "MINISTRIKE 4-6 YRS - [DATE] 5:30:00 PM"
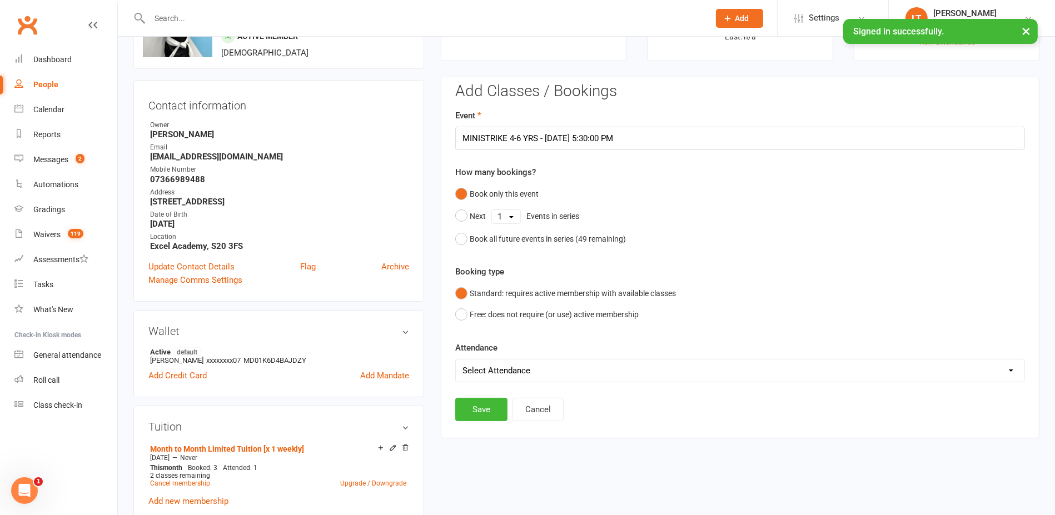
scroll to position [208, 0]
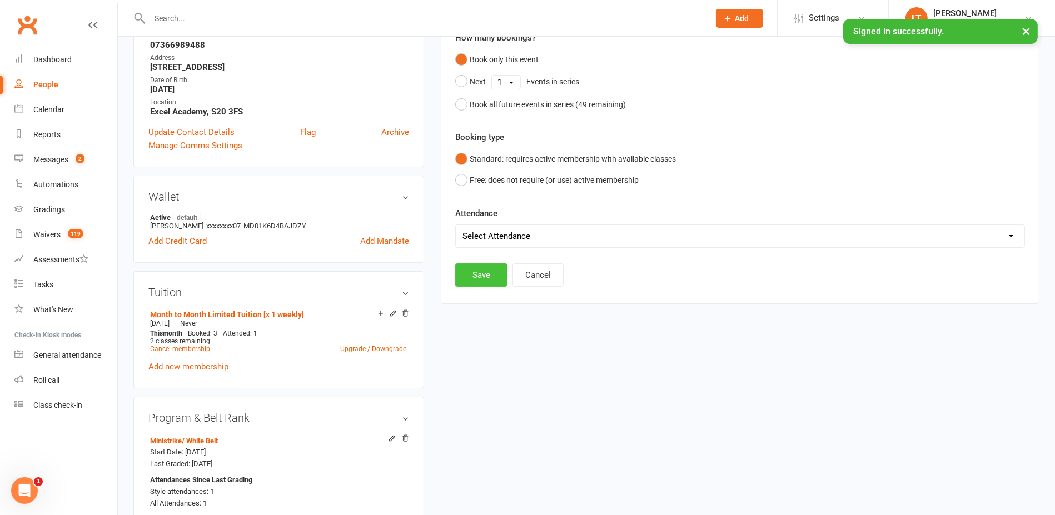
click at [476, 271] on button "Save" at bounding box center [481, 274] width 52 height 23
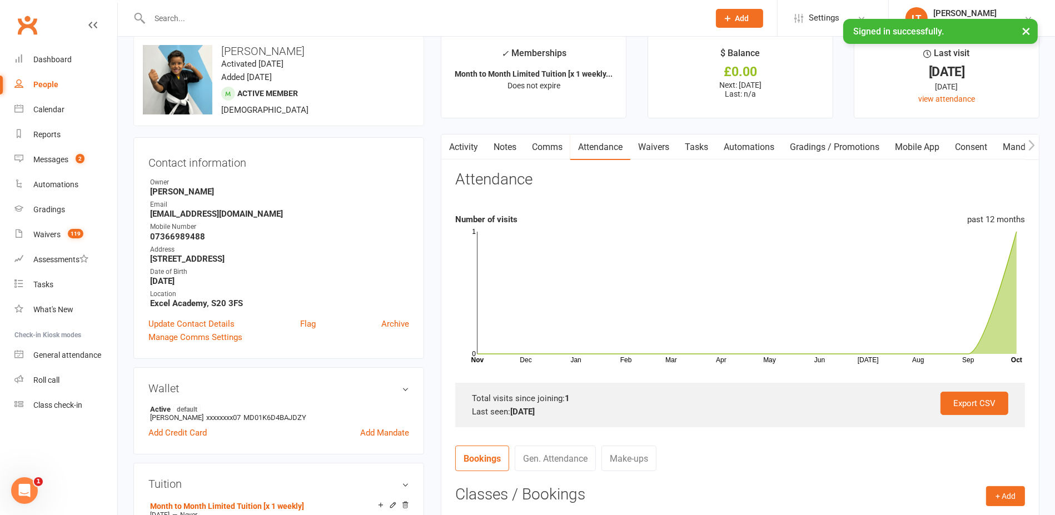
scroll to position [0, 0]
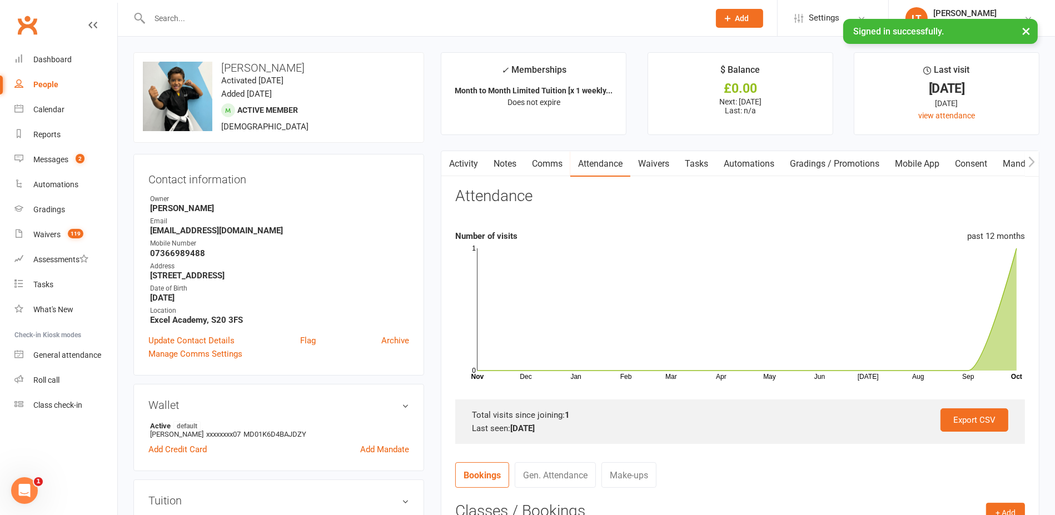
click at [479, 170] on link "Activity" at bounding box center [463, 164] width 44 height 26
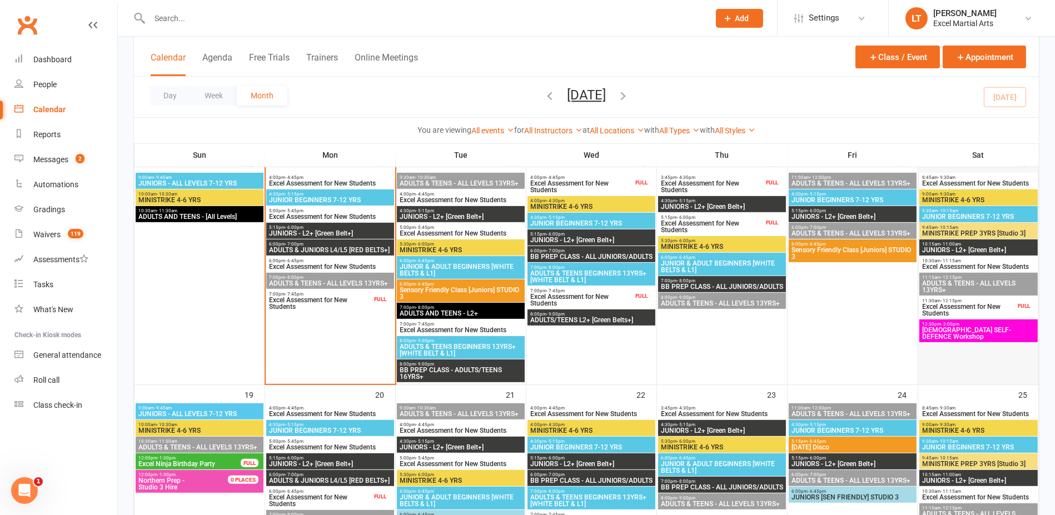
scroll to position [556, 0]
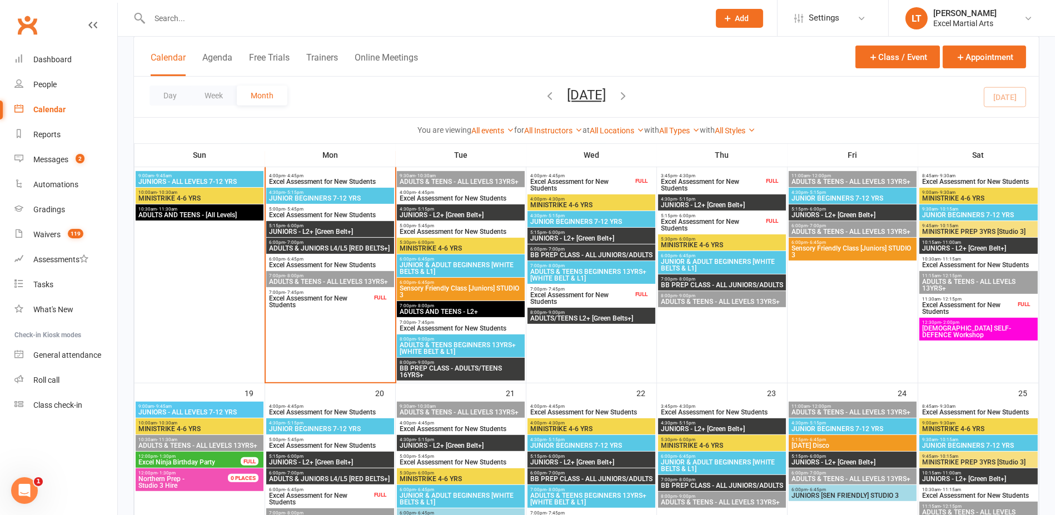
click at [946, 329] on span "[DEMOGRAPHIC_DATA] SELF-DEFENCE Workshop" at bounding box center [979, 331] width 114 height 13
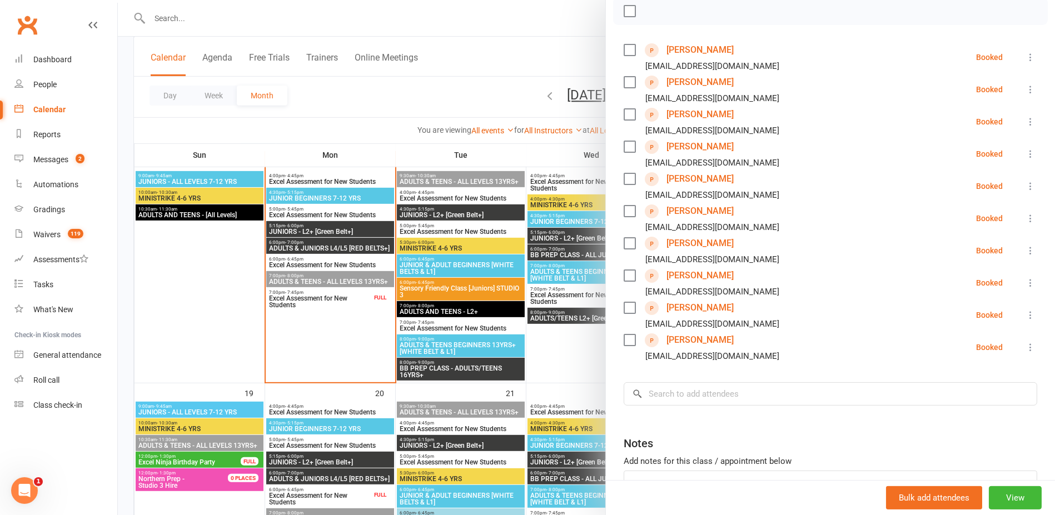
scroll to position [208, 0]
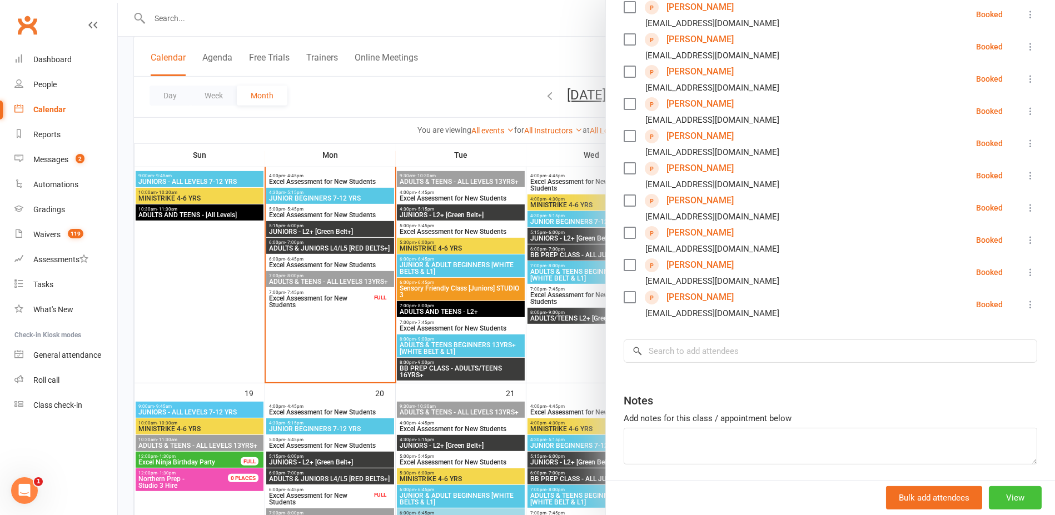
click at [1004, 502] on button "View" at bounding box center [1015, 497] width 53 height 23
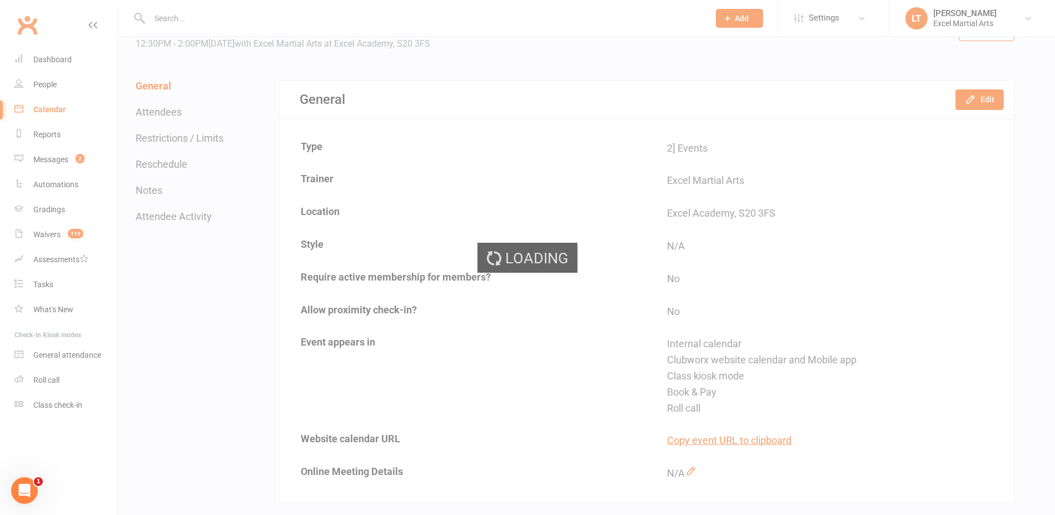
scroll to position [139, 0]
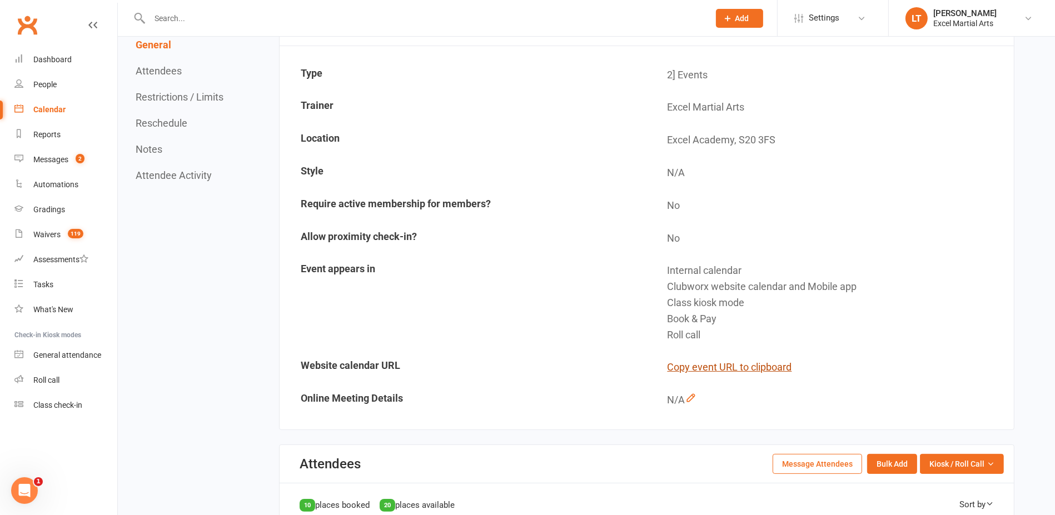
click at [758, 364] on button "Copy event URL to clipboard" at bounding box center [730, 368] width 125 height 16
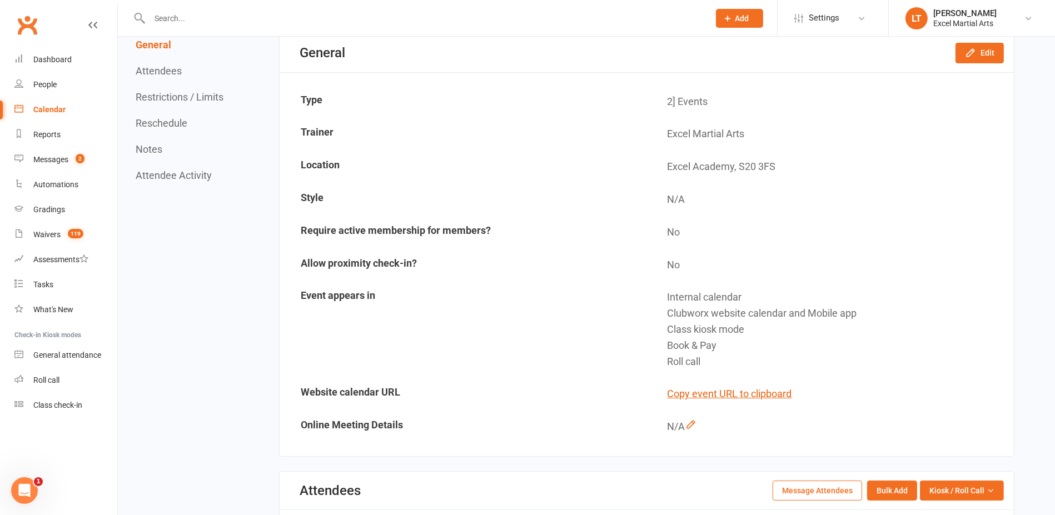
scroll to position [0, 0]
